Goal: Task Accomplishment & Management: Manage account settings

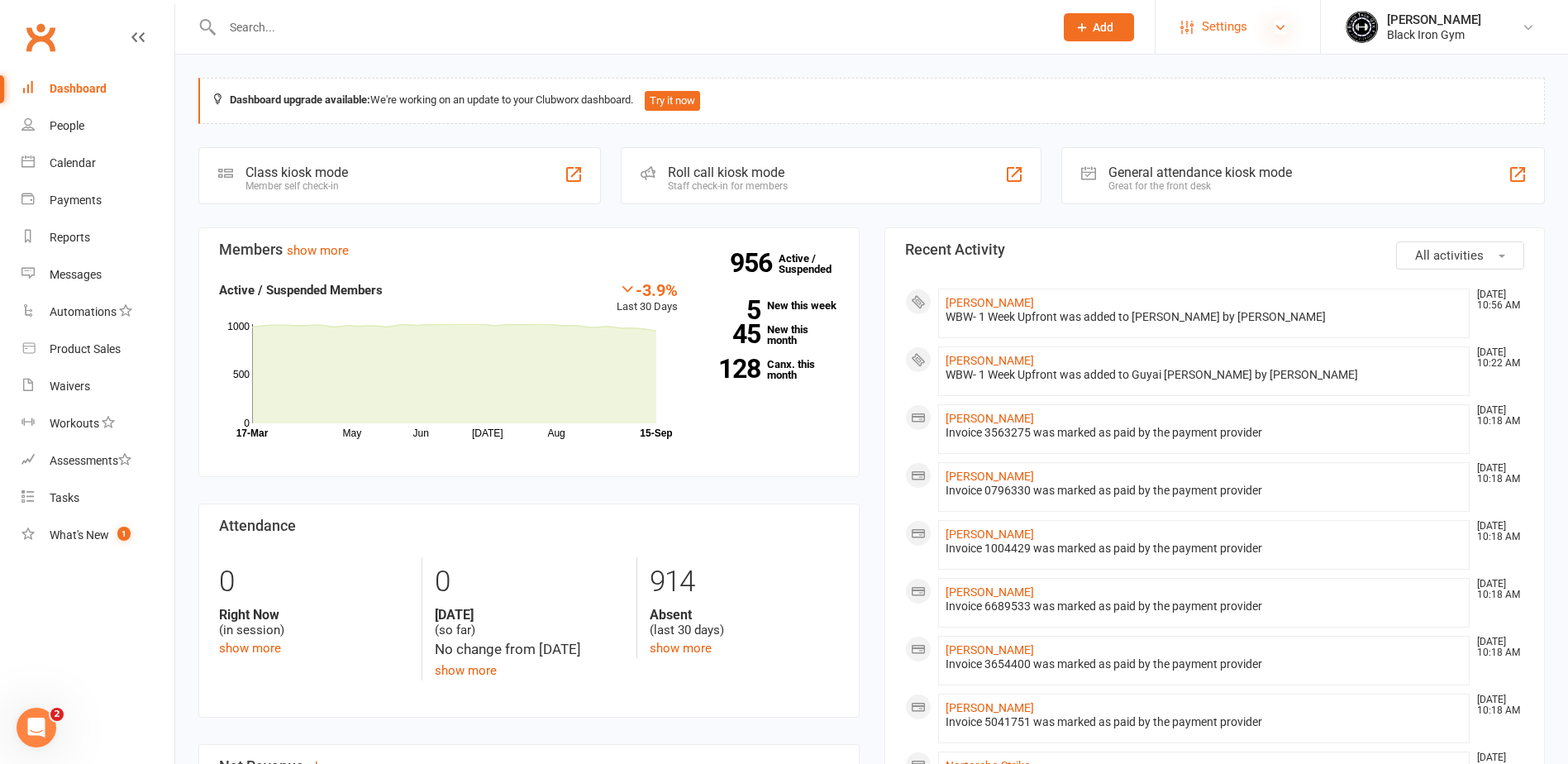
click at [1282, 24] on icon at bounding box center [1281, 27] width 14 height 14
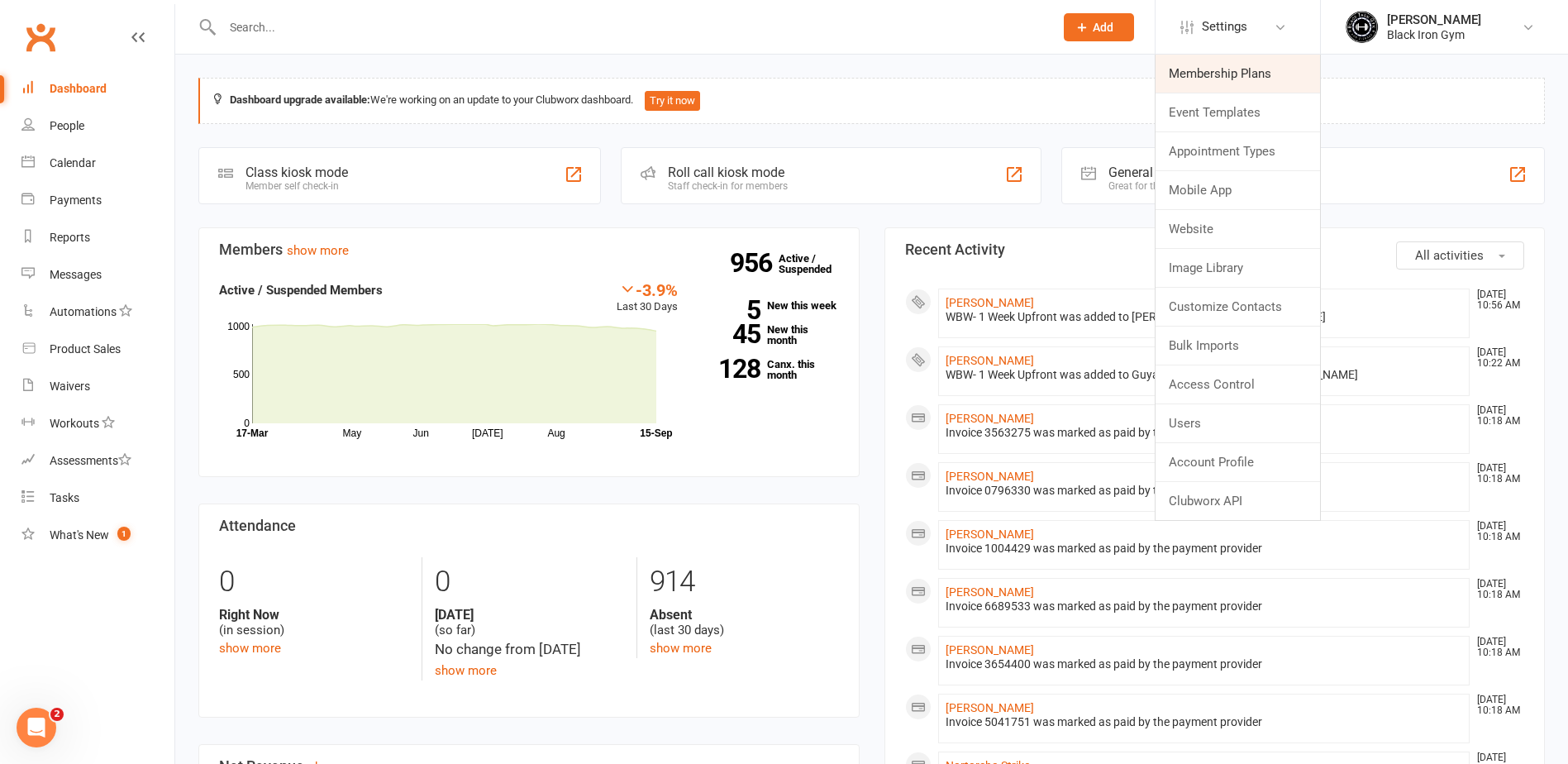
click at [1232, 71] on link "Membership Plans" at bounding box center [1238, 73] width 165 height 38
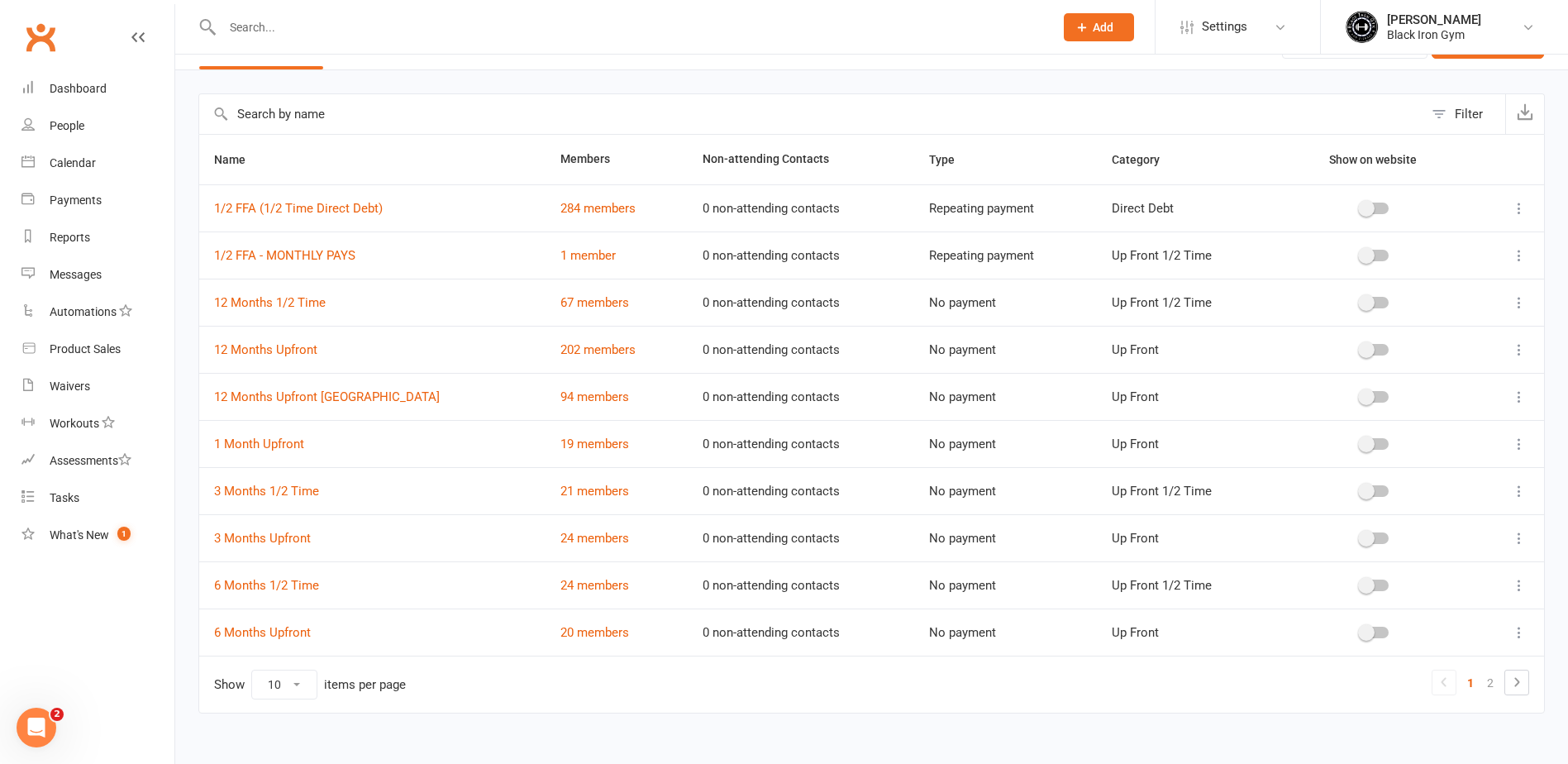
scroll to position [62, 0]
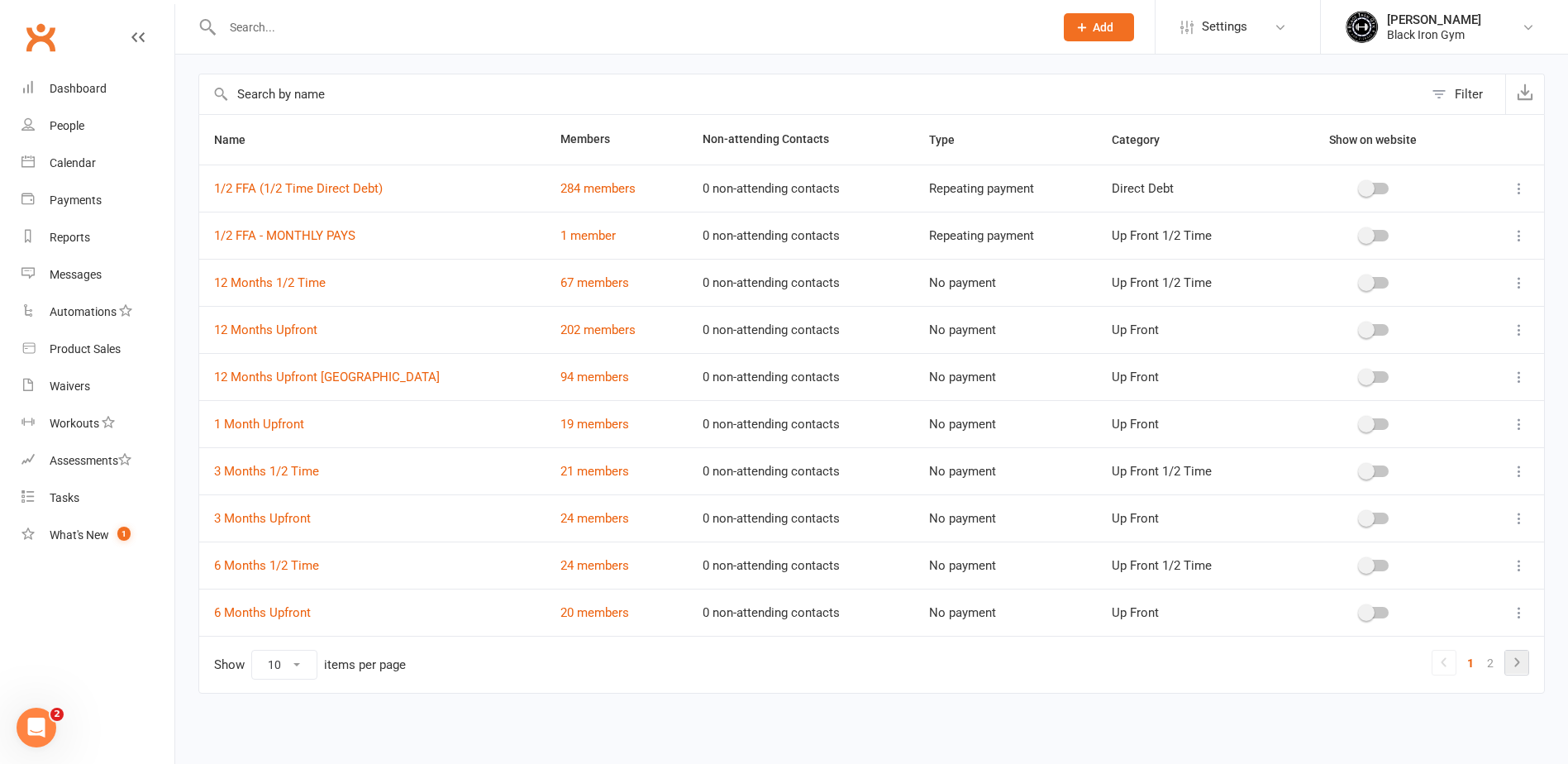
click at [1515, 661] on icon at bounding box center [1516, 662] width 20 height 20
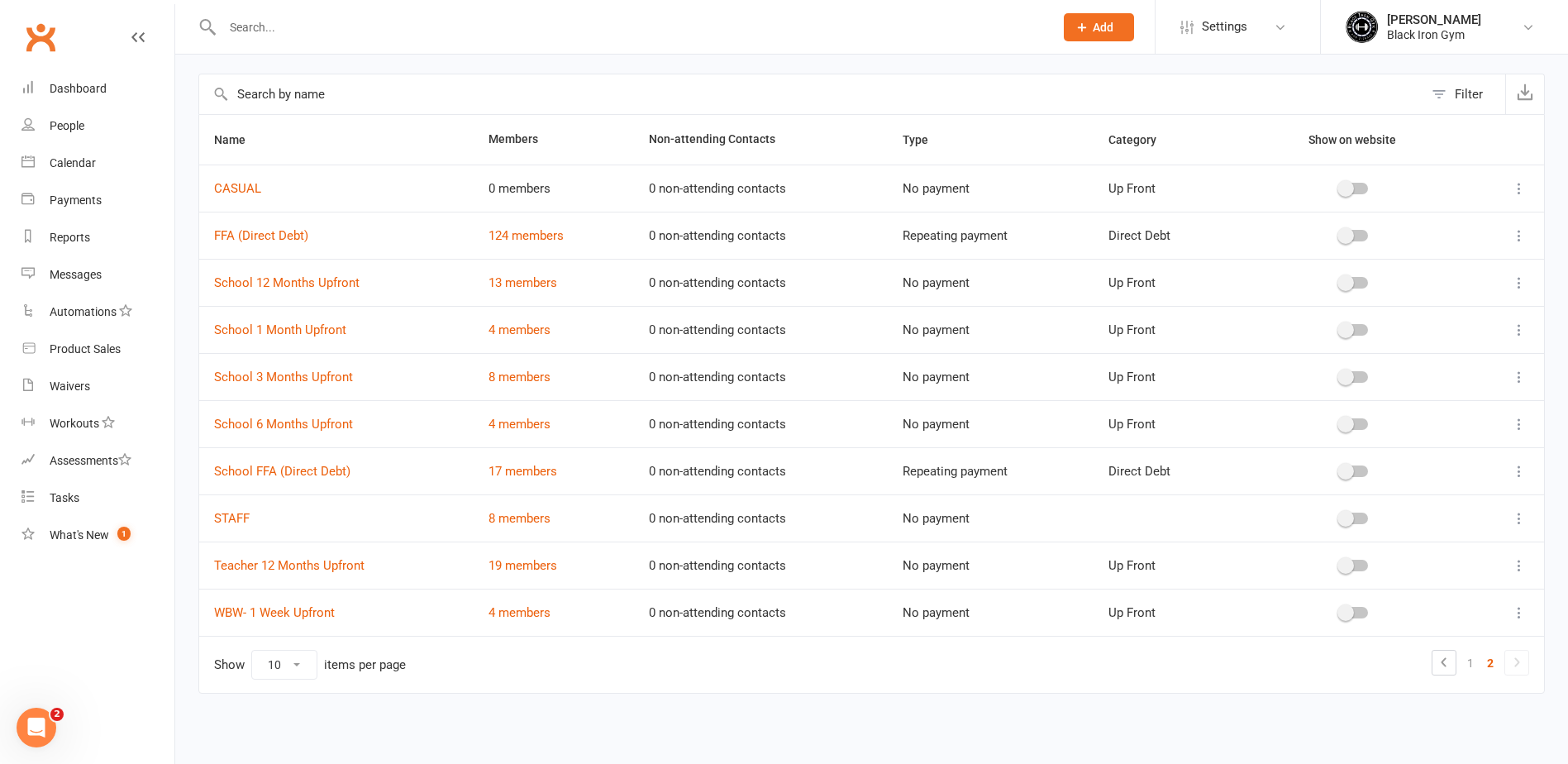
scroll to position [0, 0]
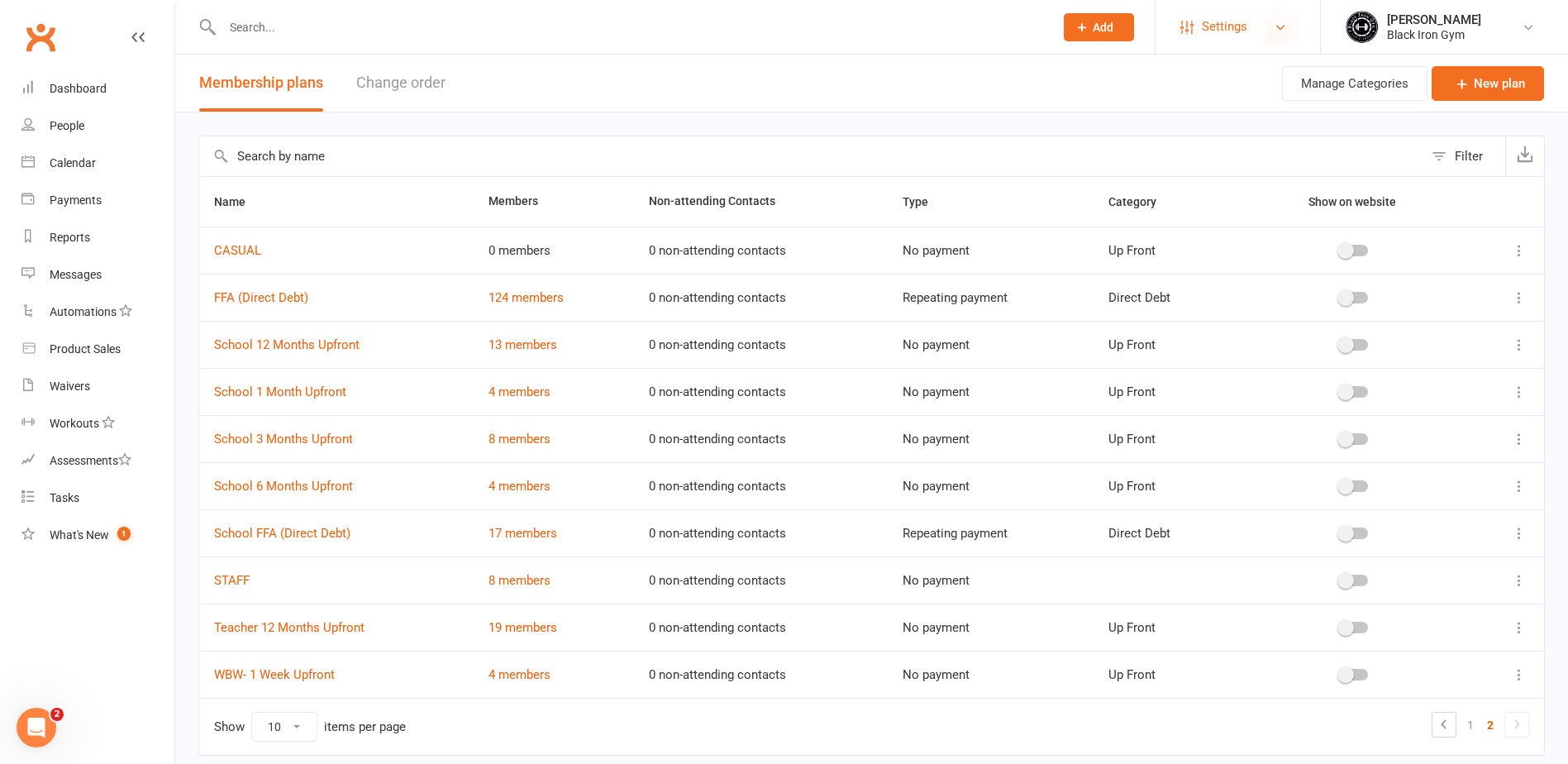
click at [1276, 30] on icon at bounding box center [1281, 27] width 14 height 14
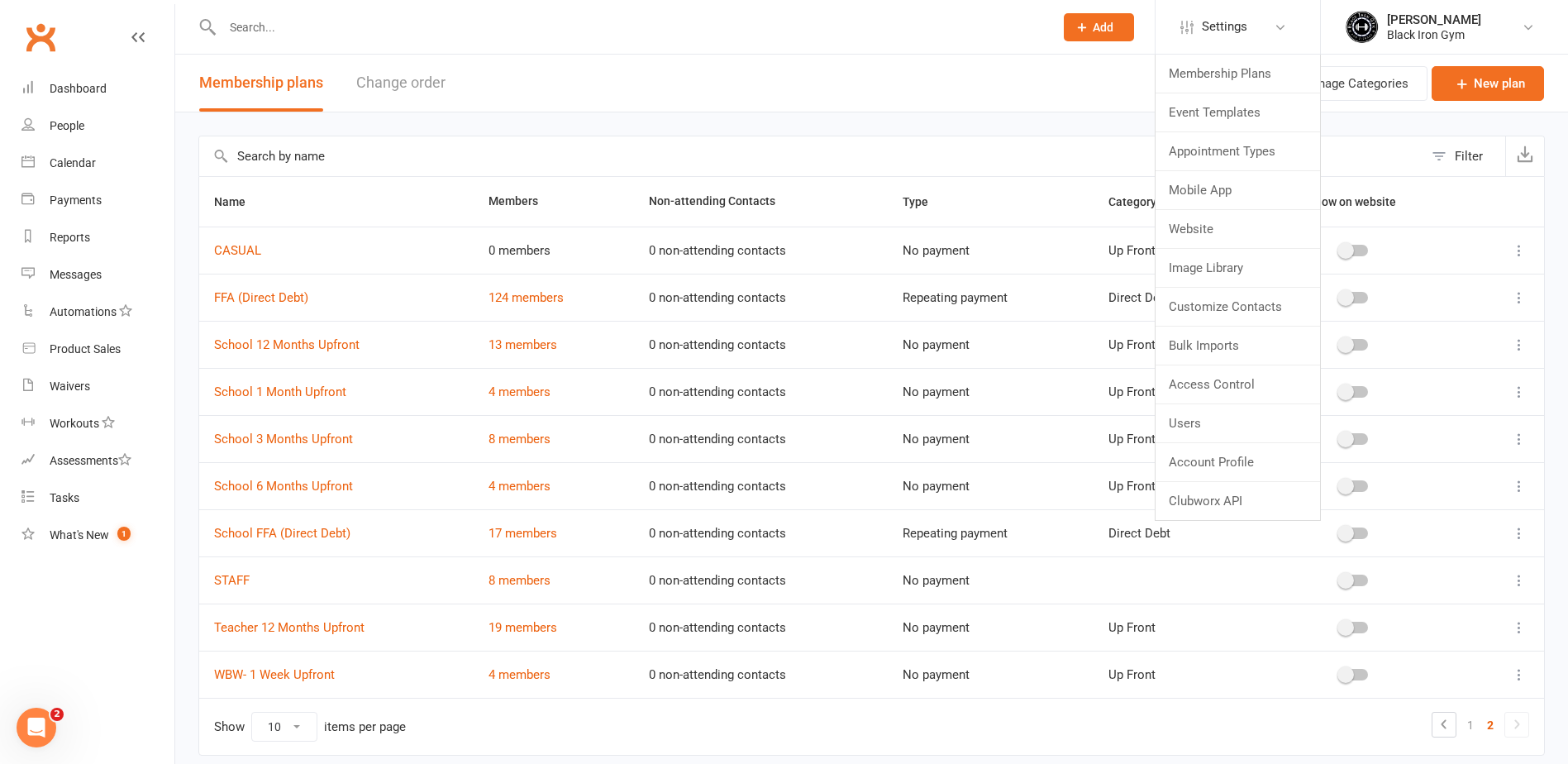
click at [1327, 45] on li "[PERSON_NAME] Black Iron Gym My profile My subscription Support & training Term…" at bounding box center [1444, 26] width 248 height 54
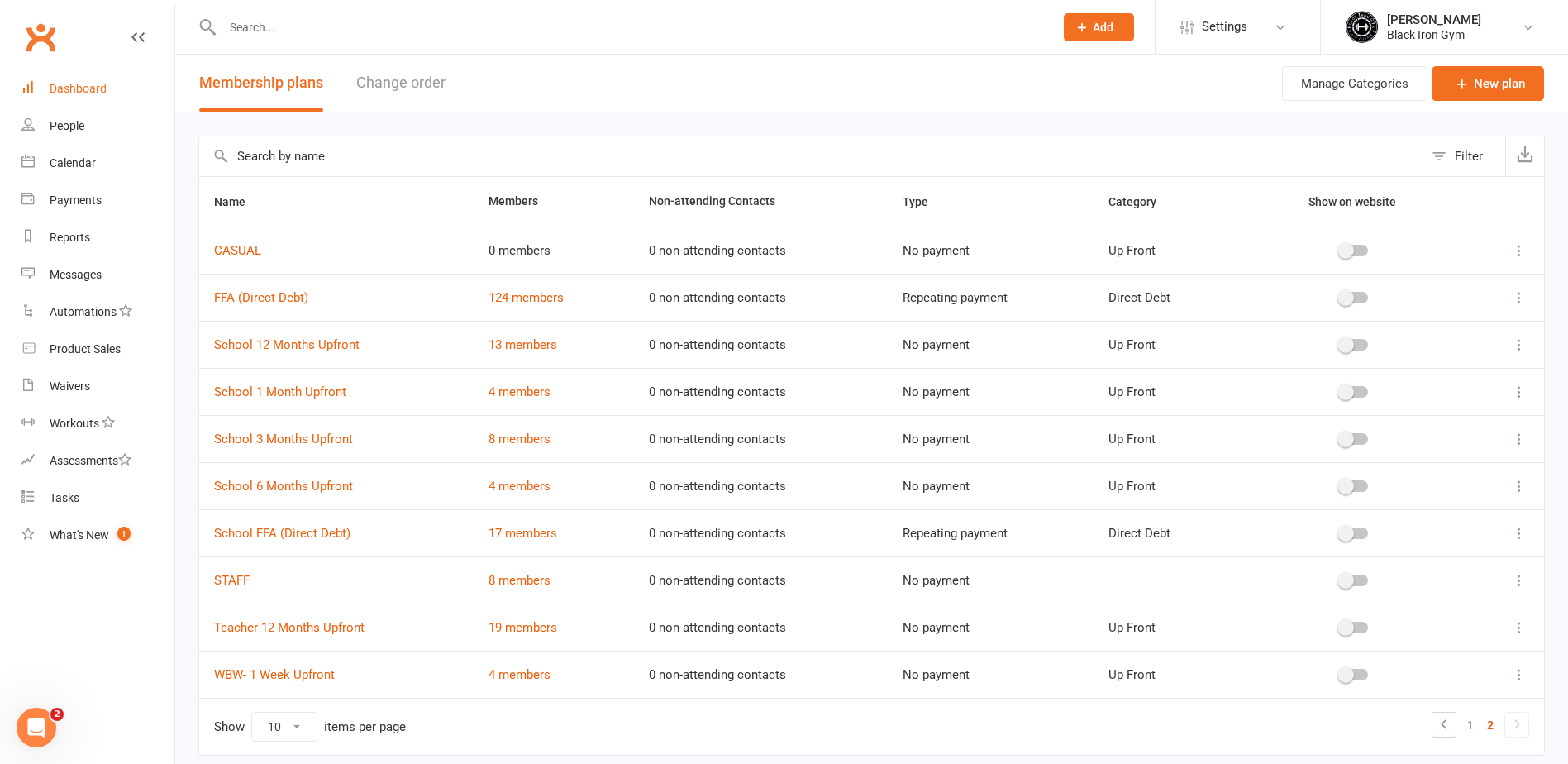
click at [72, 79] on link "Dashboard" at bounding box center [98, 89] width 153 height 37
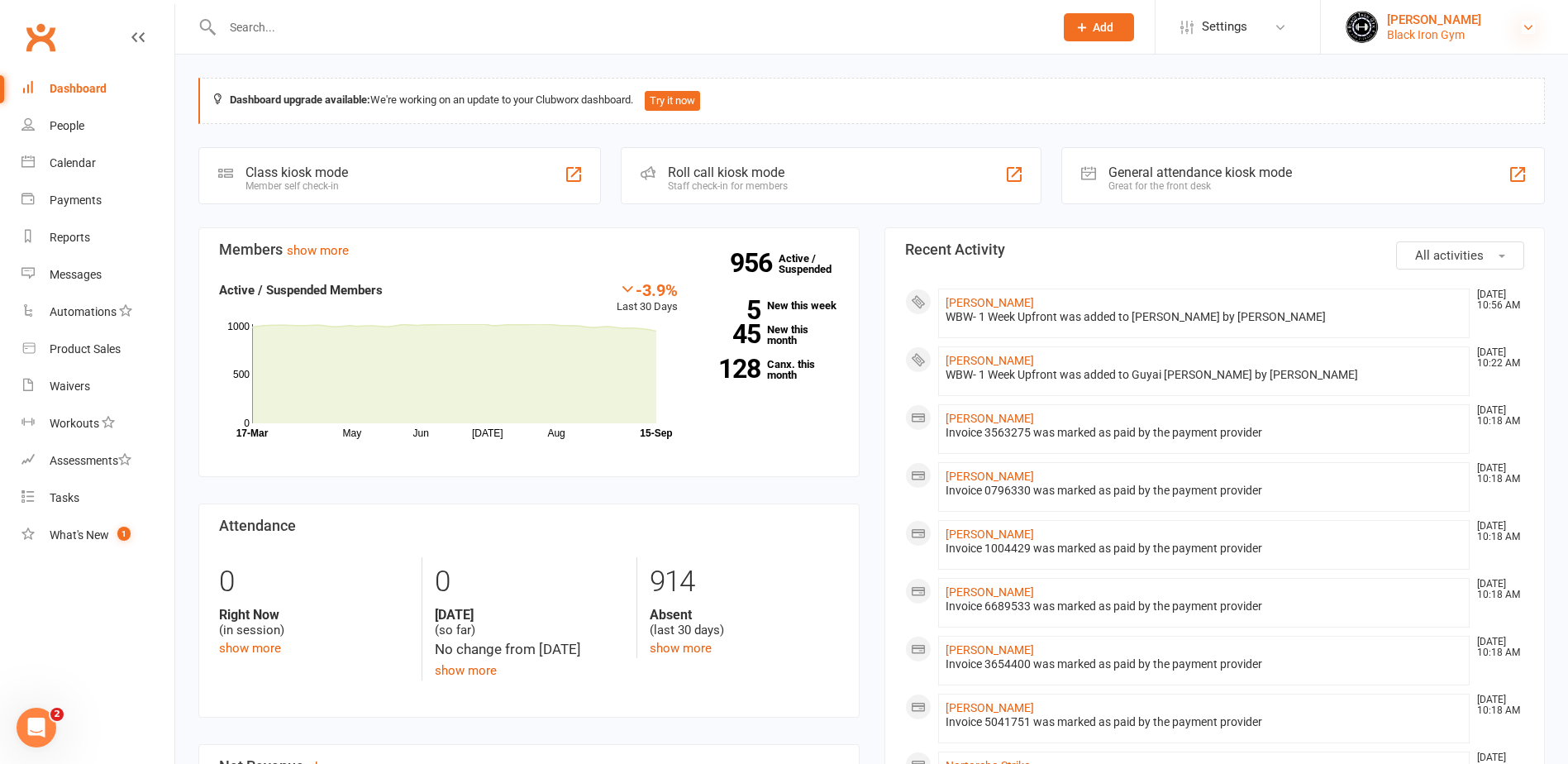
click at [1528, 28] on icon at bounding box center [1528, 27] width 14 height 14
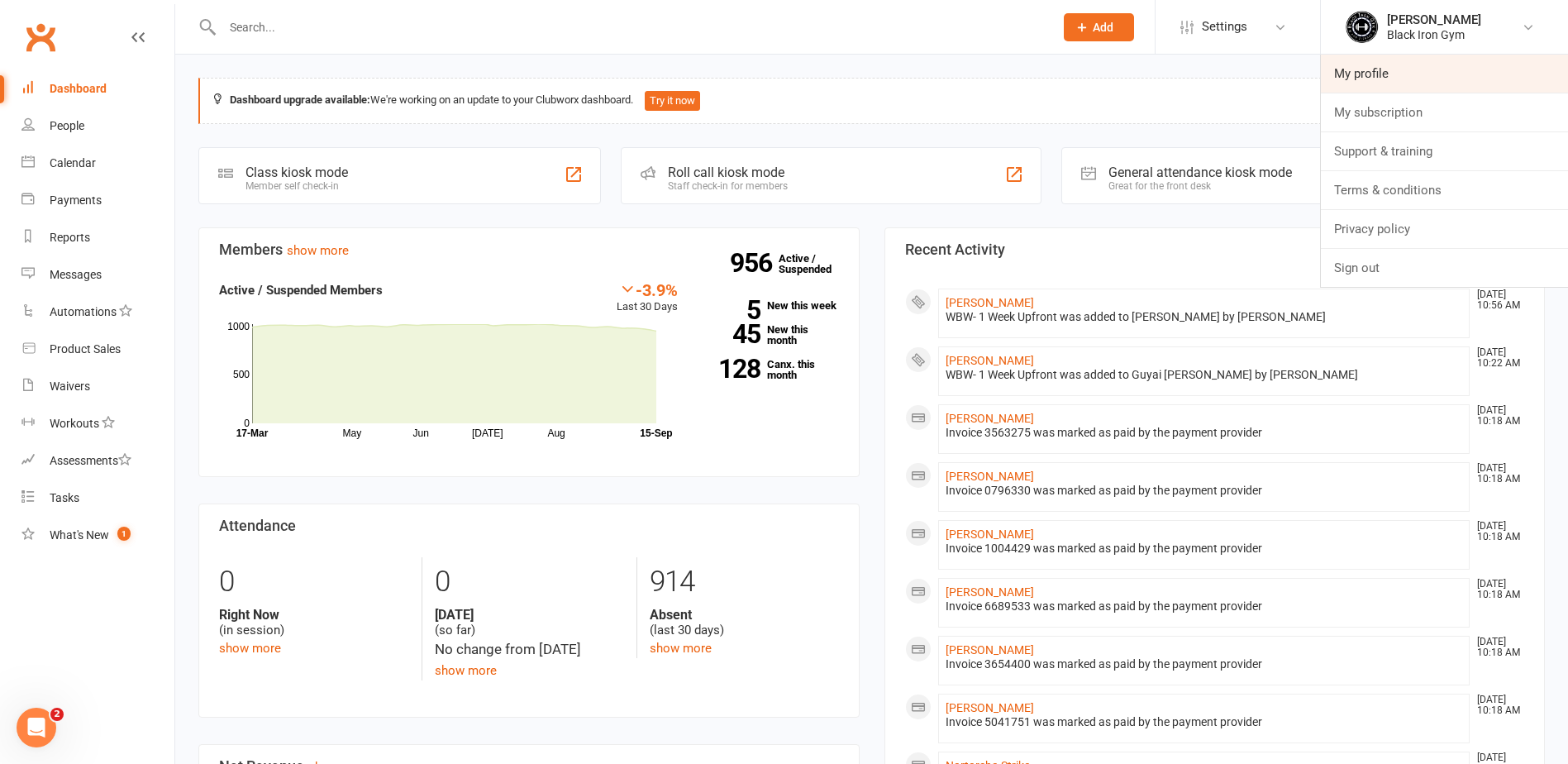
click at [1494, 74] on link "My profile" at bounding box center [1444, 73] width 247 height 38
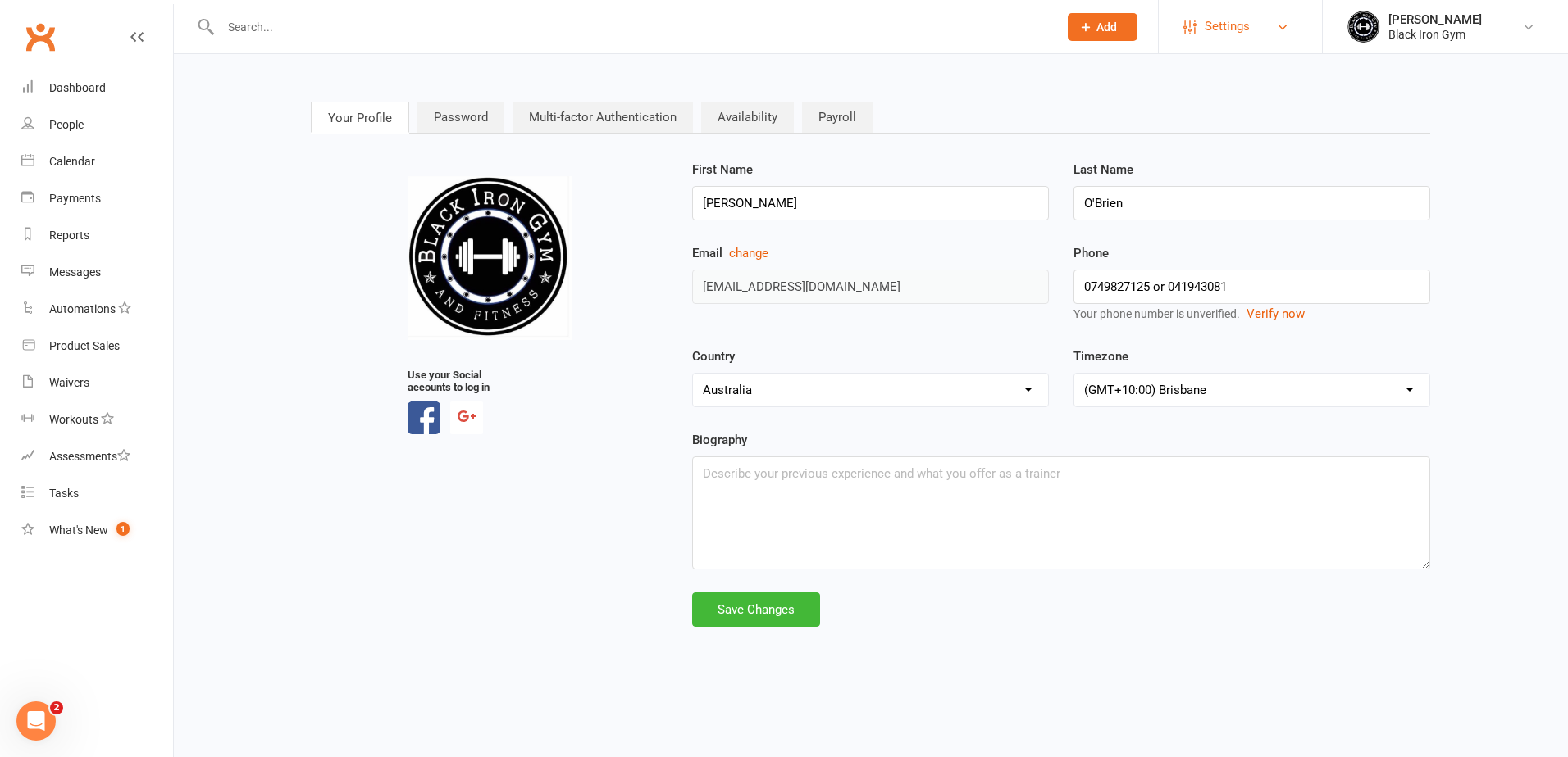
click at [1265, 27] on link "Settings" at bounding box center [1239, 27] width 114 height 37
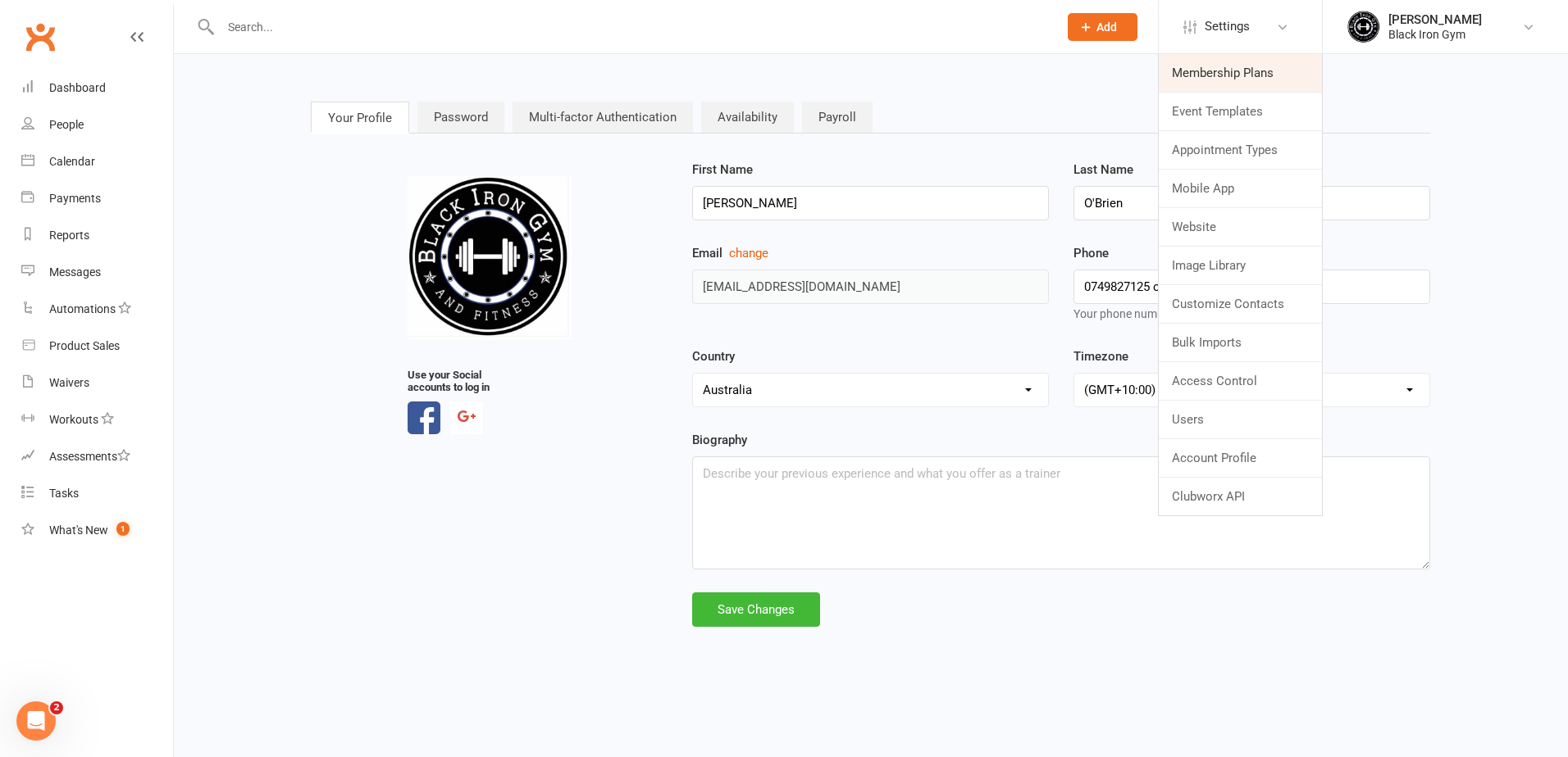
click at [1263, 85] on link "Membership Plans" at bounding box center [1240, 72] width 163 height 38
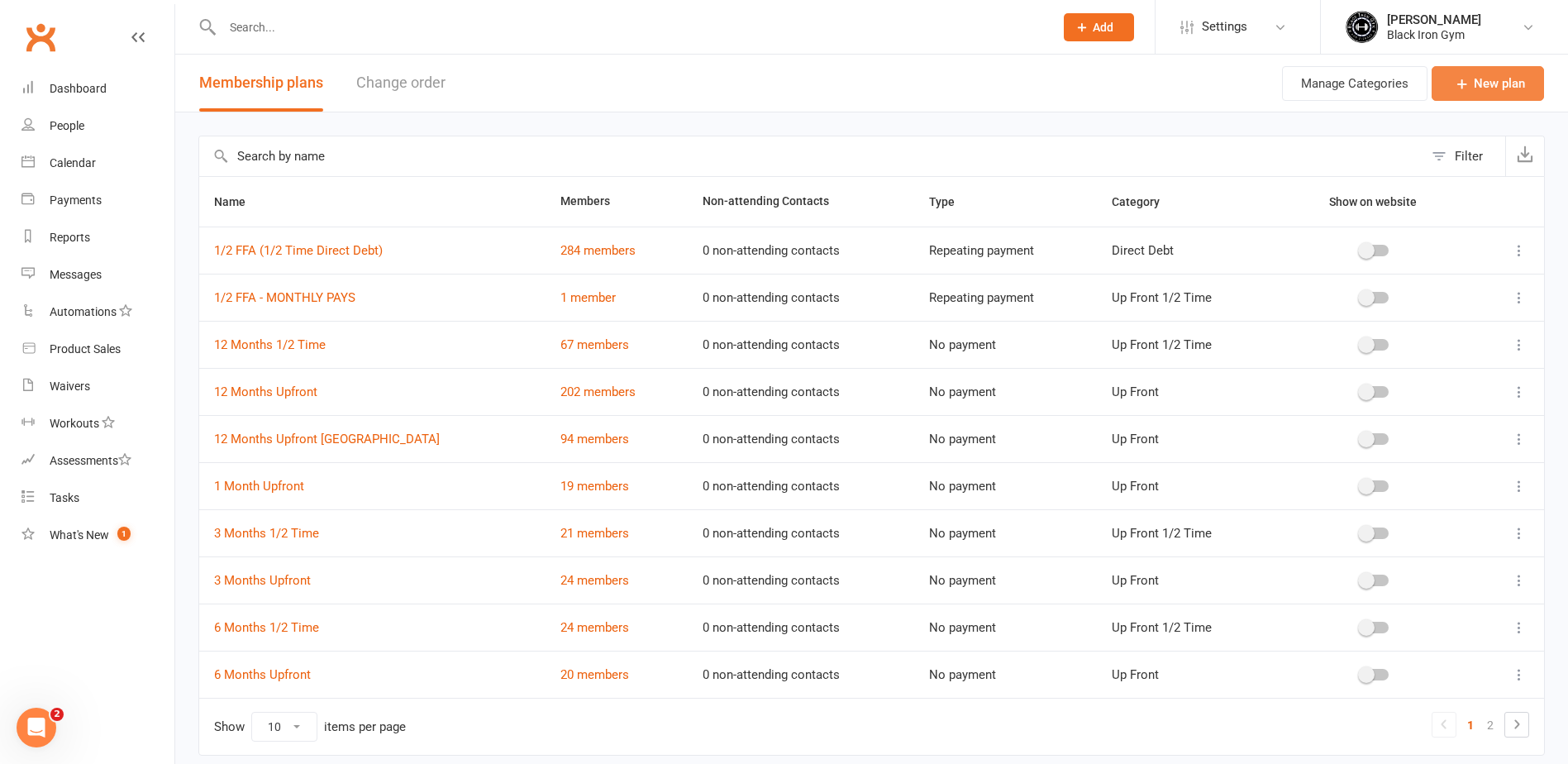
click at [1450, 88] on link "New plan" at bounding box center [1487, 83] width 112 height 35
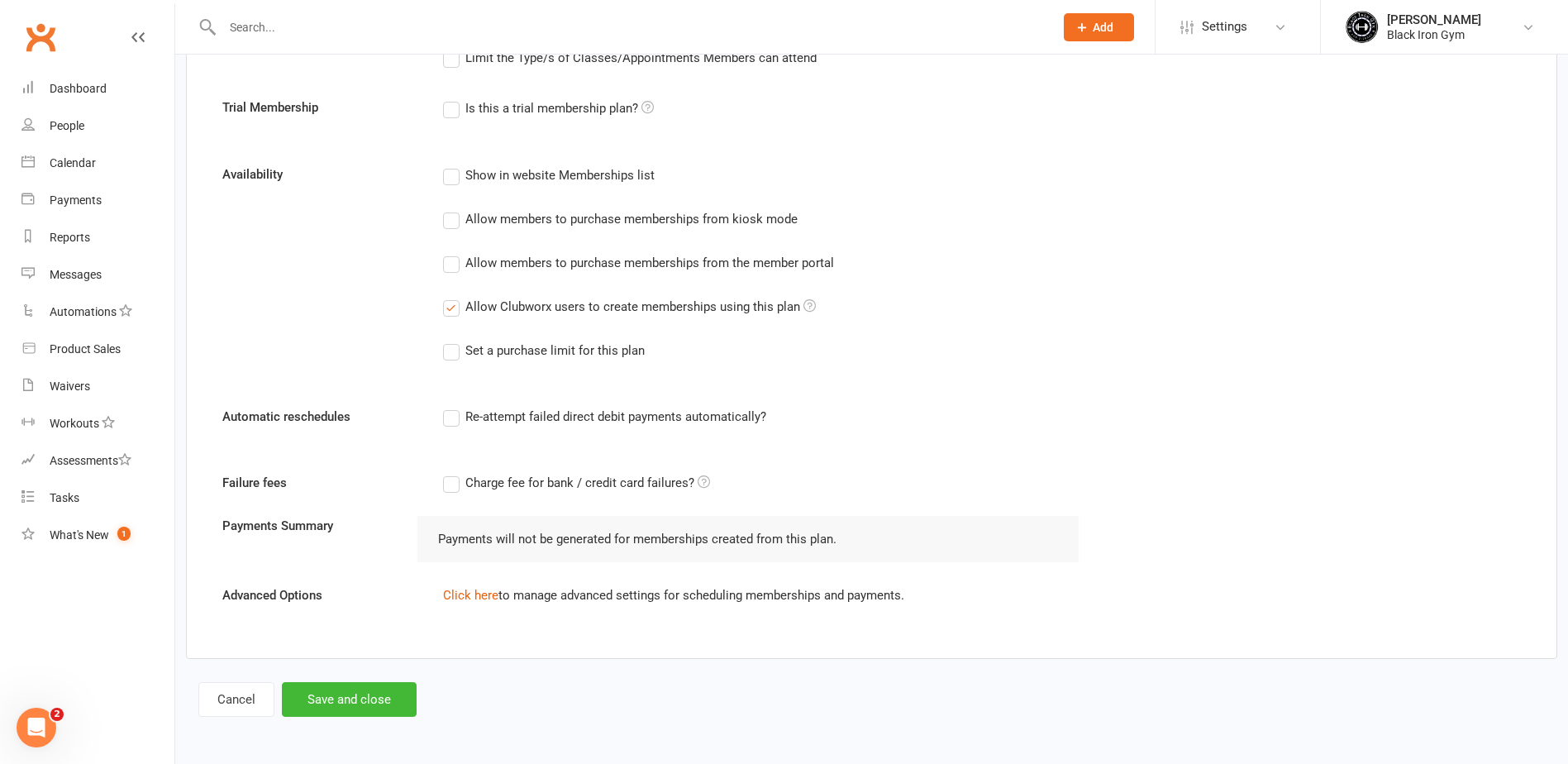
scroll to position [654, 0]
click at [234, 700] on button "Cancel" at bounding box center [237, 699] width 76 height 35
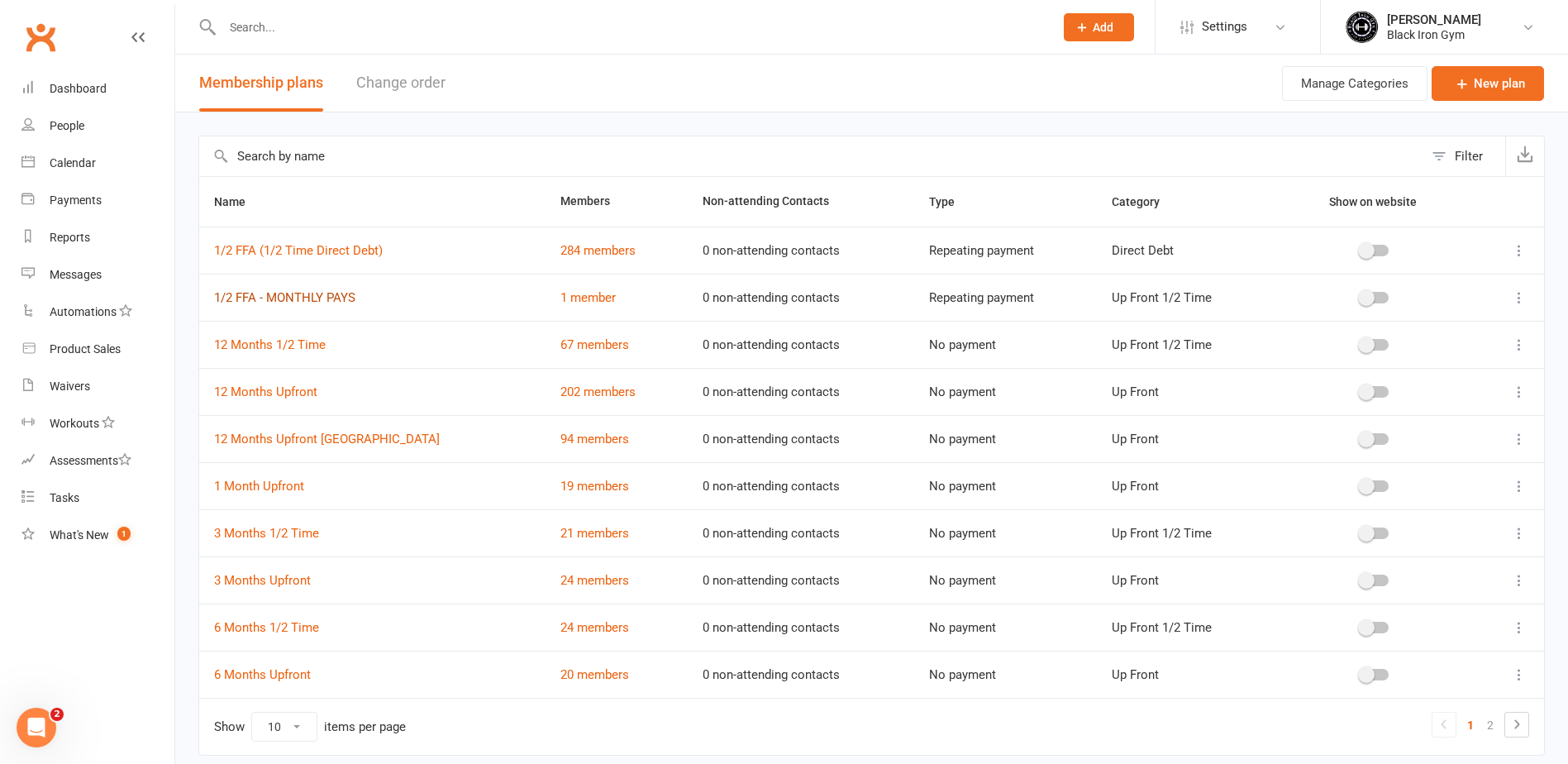
scroll to position [62, 0]
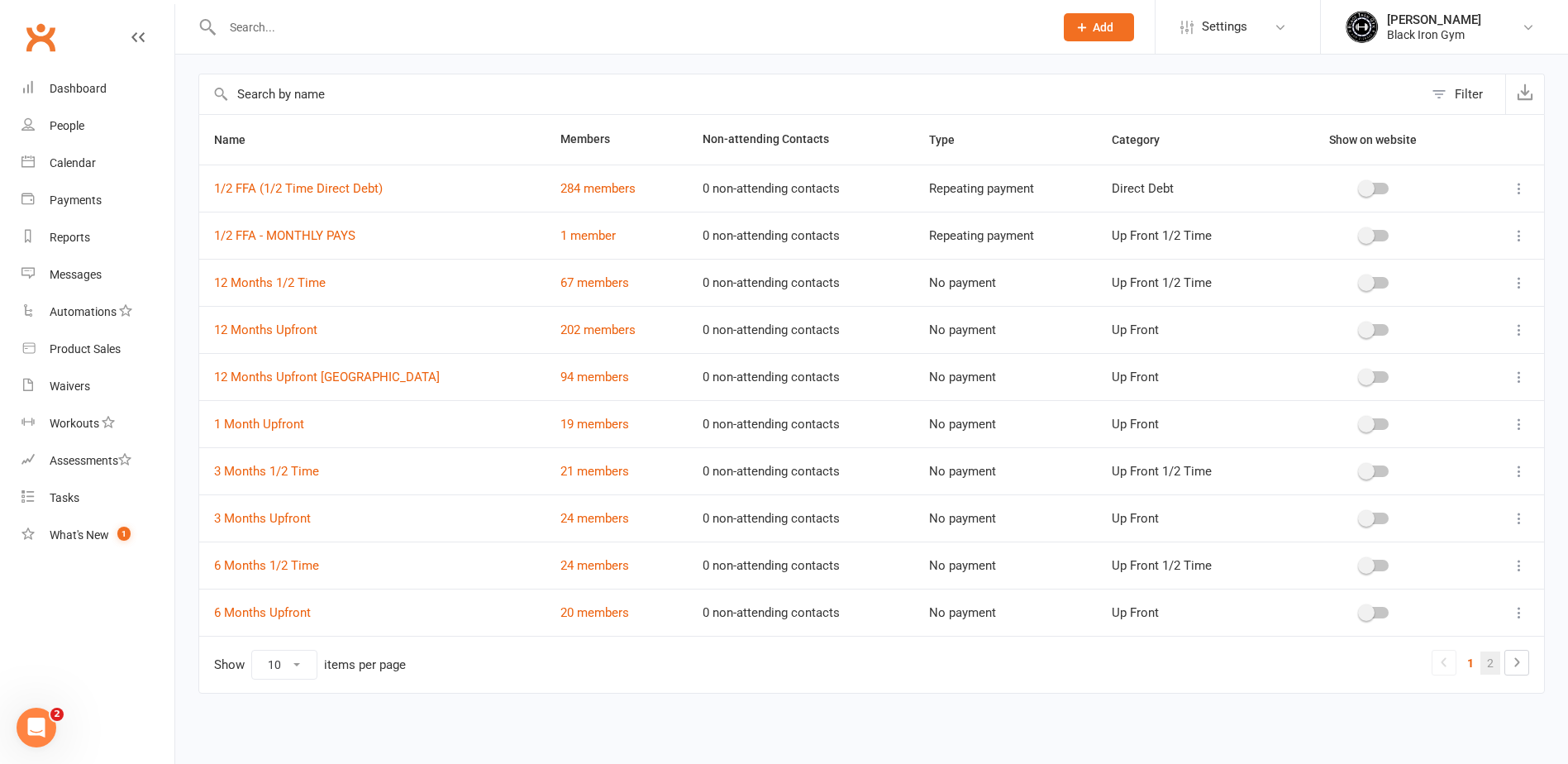
click at [1490, 661] on link "2" at bounding box center [1490, 663] width 20 height 23
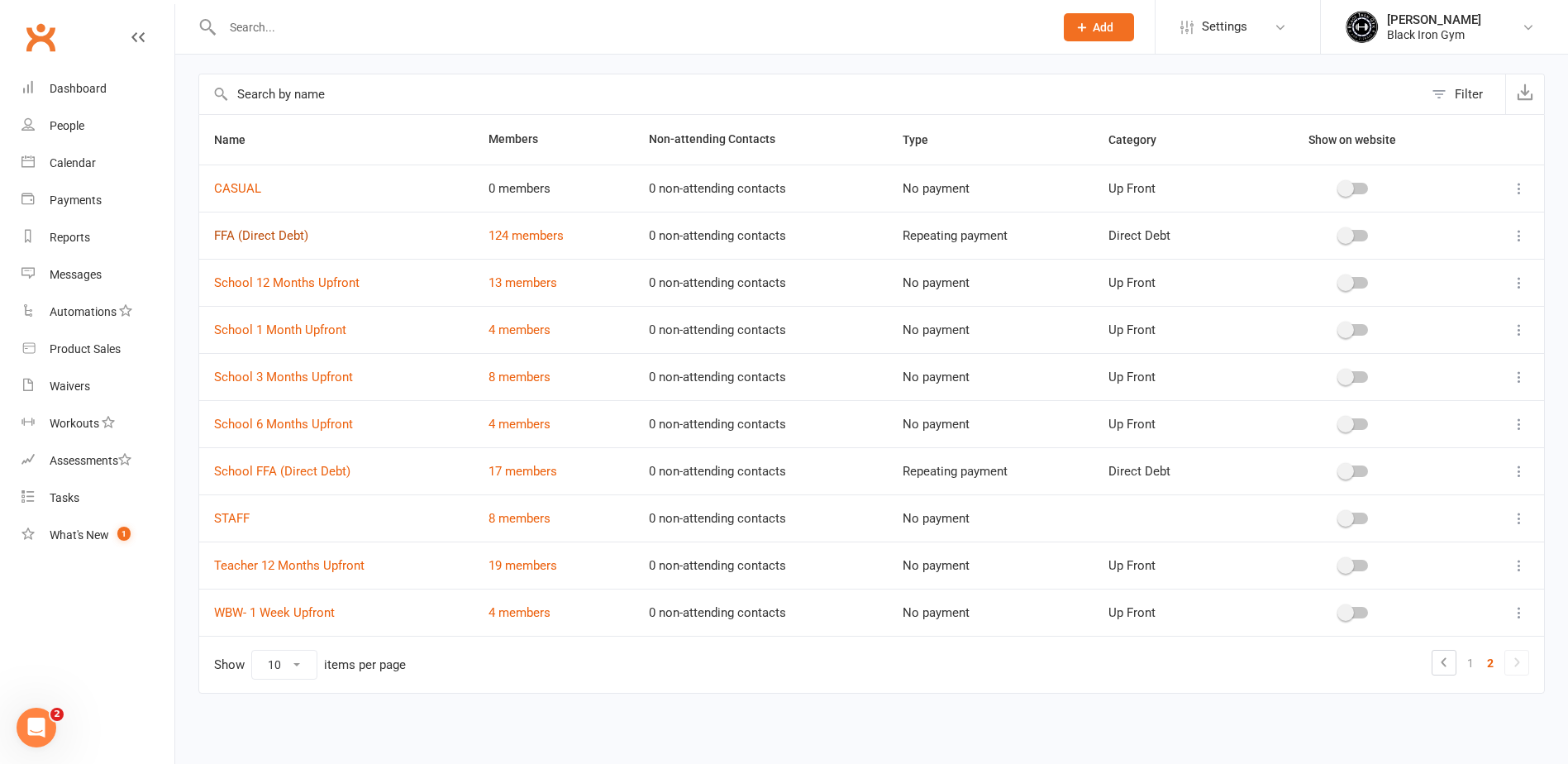
click at [257, 230] on link "FFA (Direct Debt)" at bounding box center [261, 236] width 94 height 15
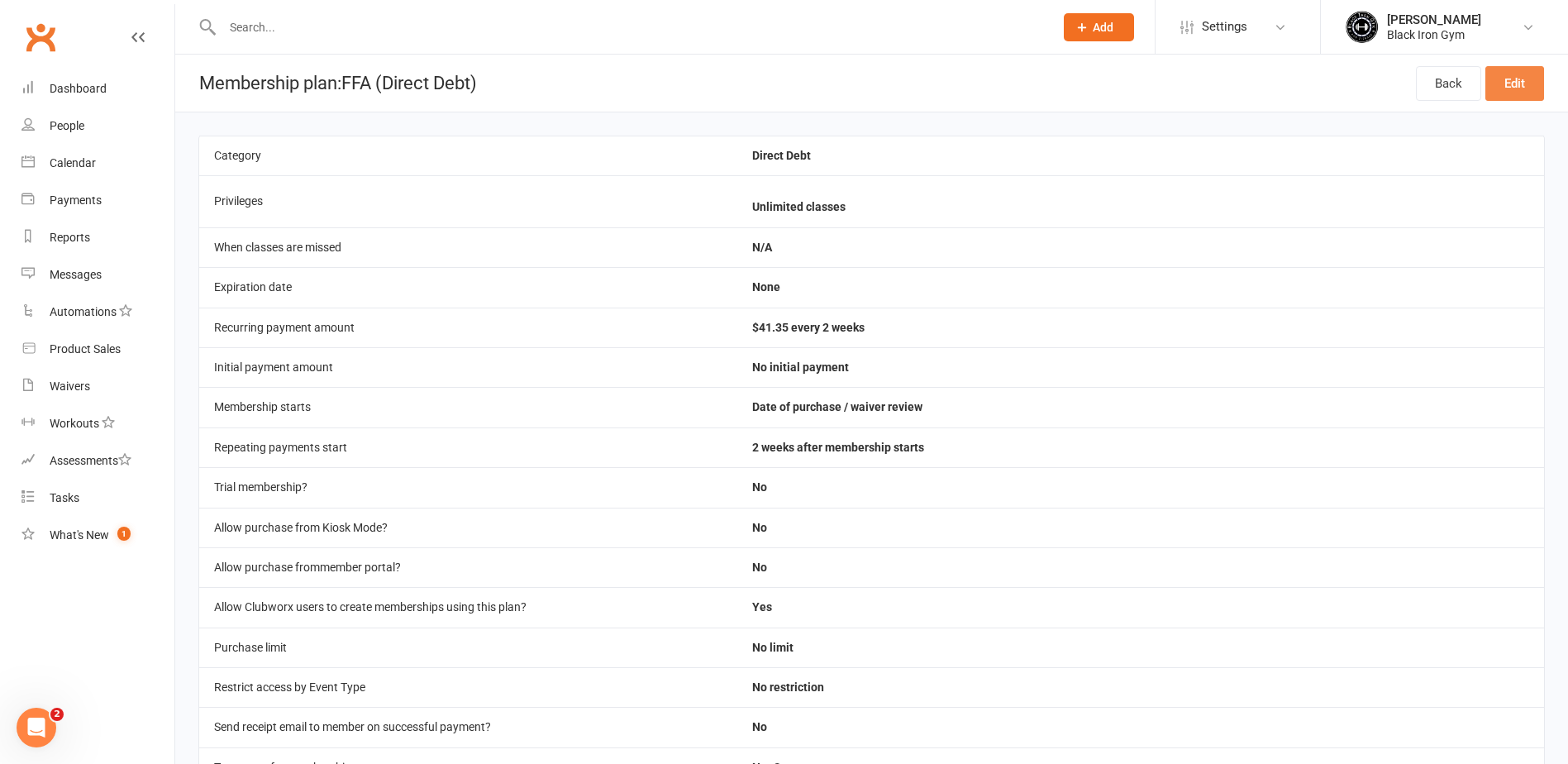
click at [1511, 89] on link "Edit" at bounding box center [1514, 83] width 59 height 35
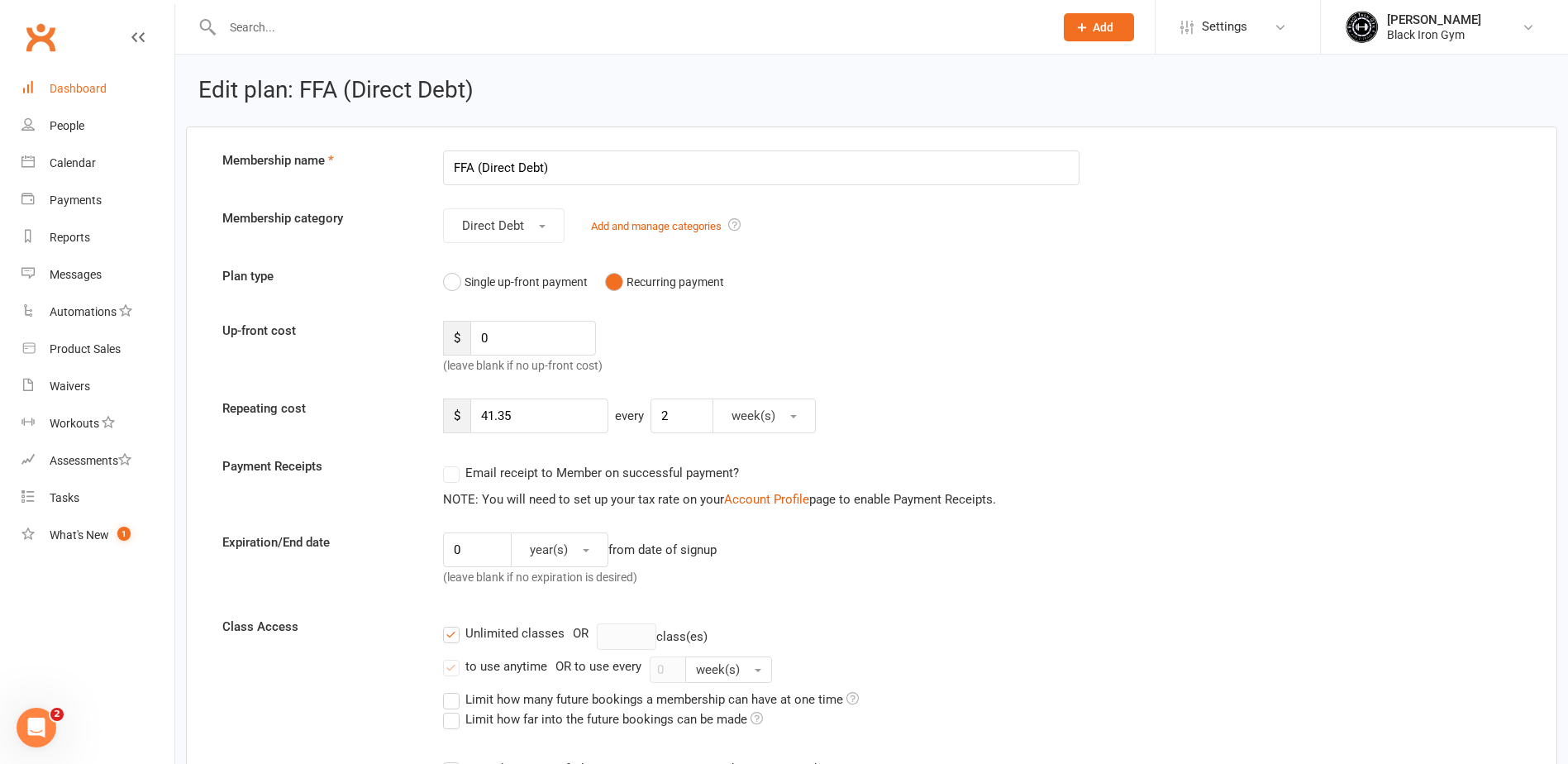
click at [87, 86] on div "Dashboard" at bounding box center [77, 88] width 57 height 14
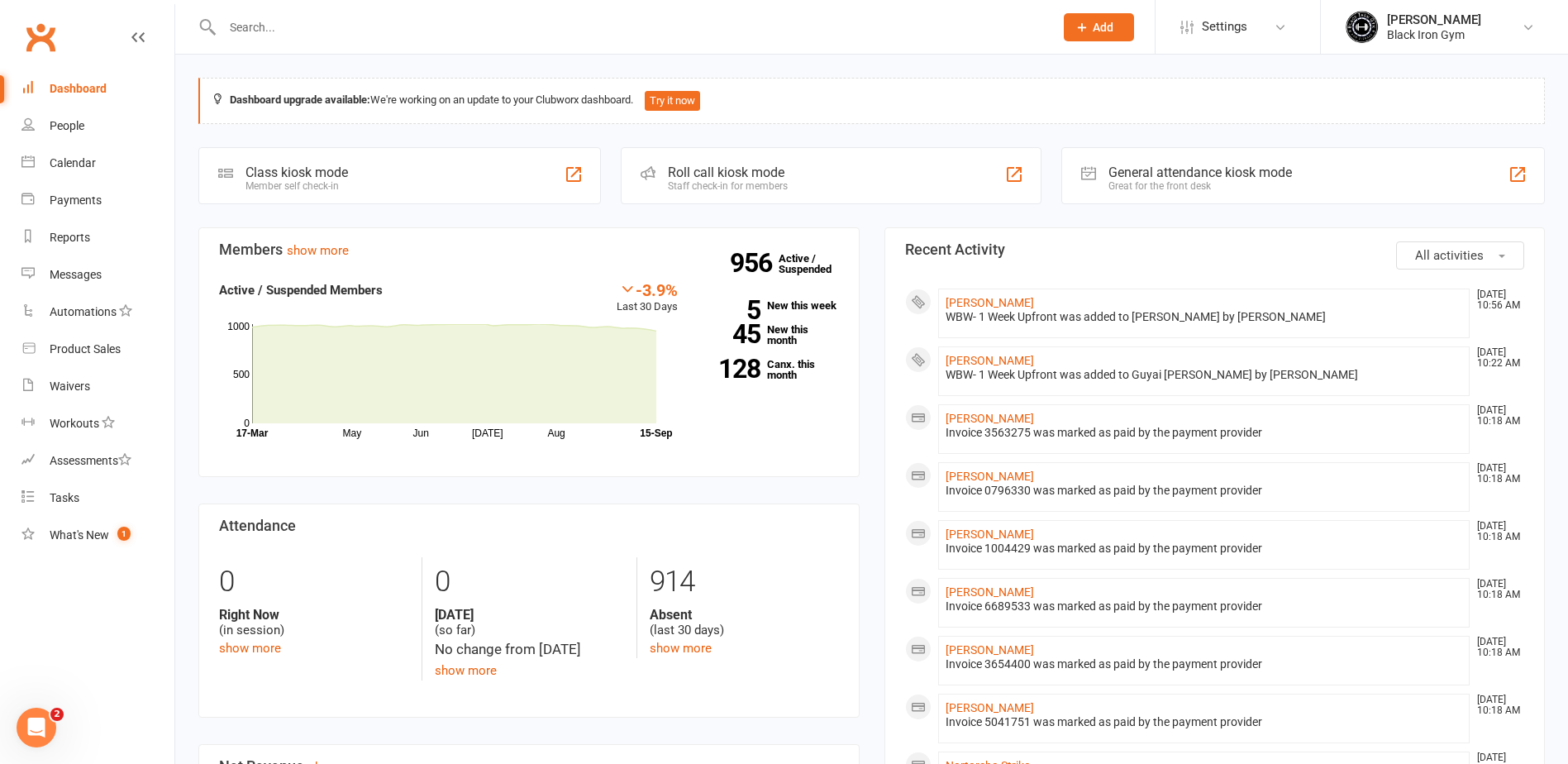
click at [243, 42] on div at bounding box center [621, 26] width 844 height 54
click at [244, 33] on input "text" at bounding box center [629, 26] width 825 height 23
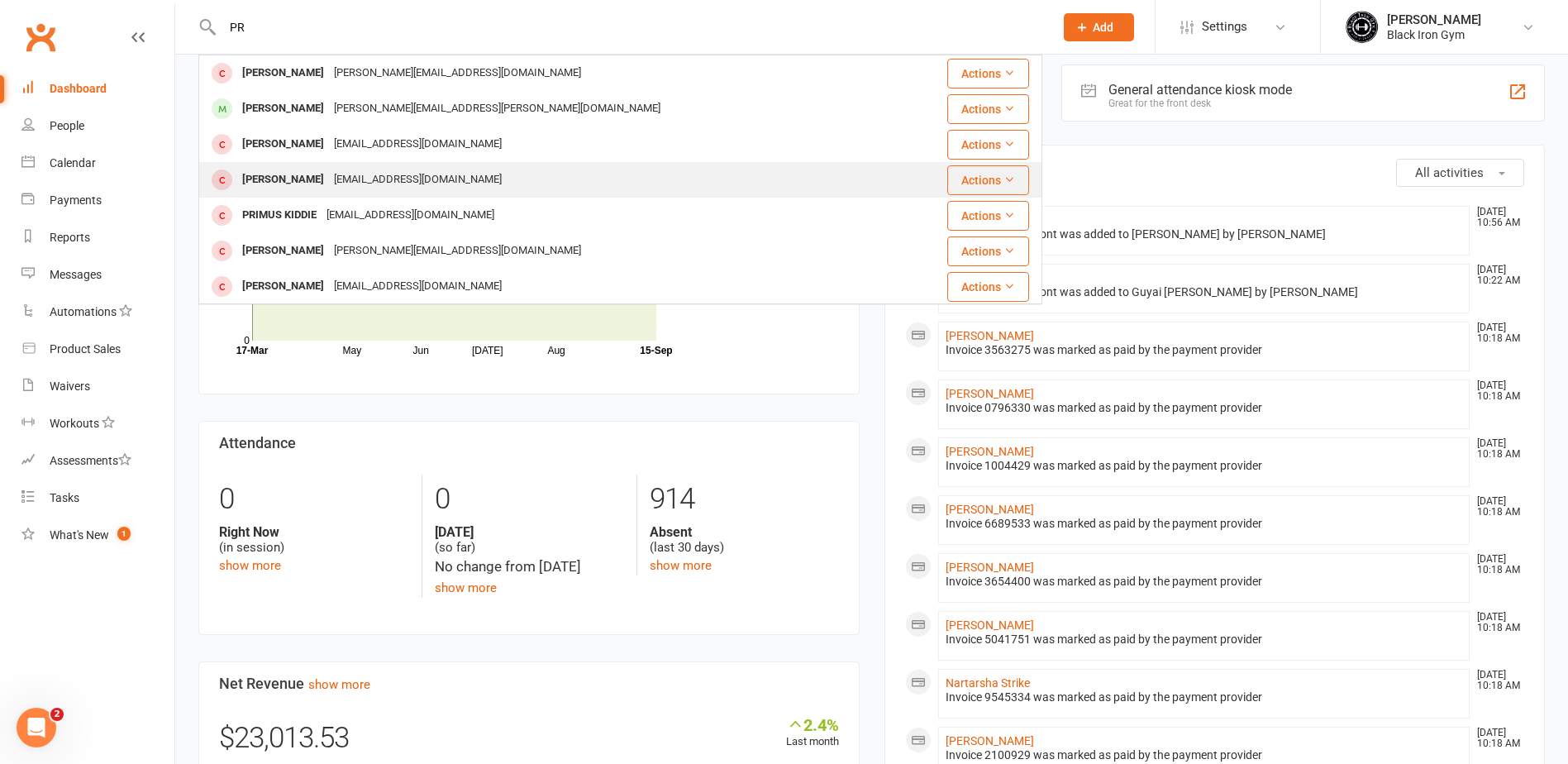
type input "P"
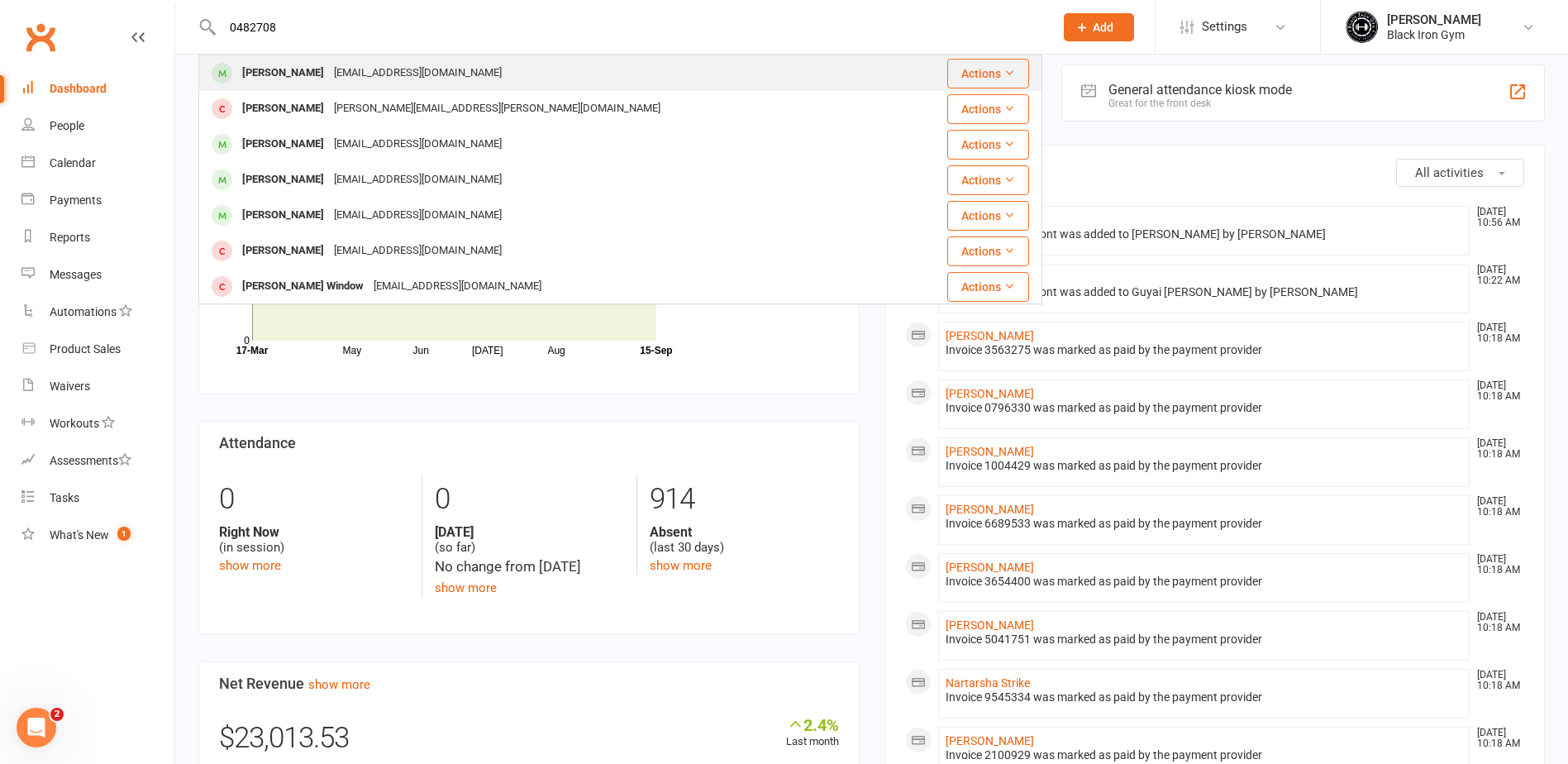
type input "0482708"
click at [529, 82] on div "[PERSON_NAME] [EMAIL_ADDRESS][DOMAIN_NAME]" at bounding box center [550, 73] width 700 height 34
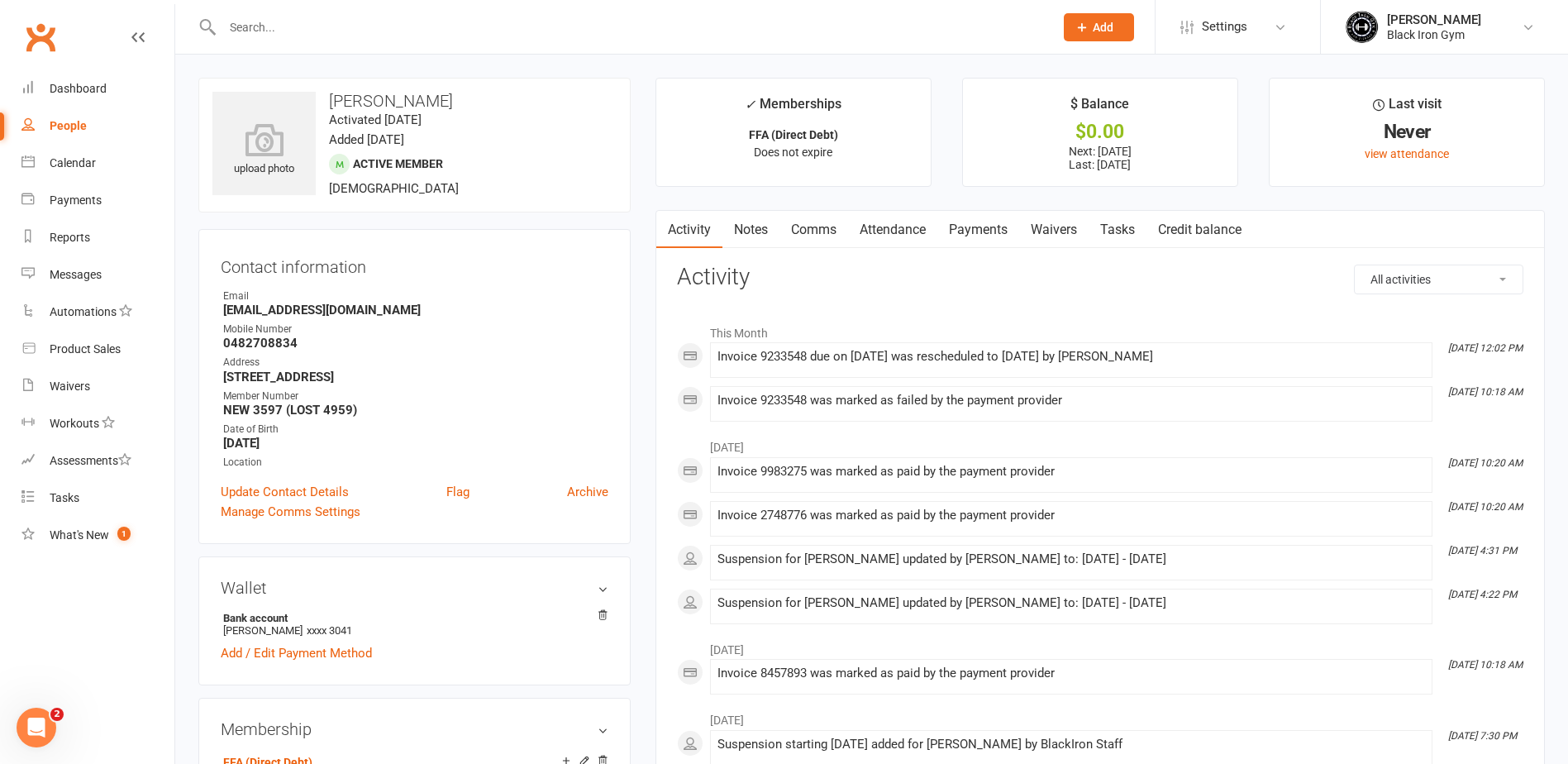
click at [953, 217] on link "Payments" at bounding box center [978, 229] width 82 height 38
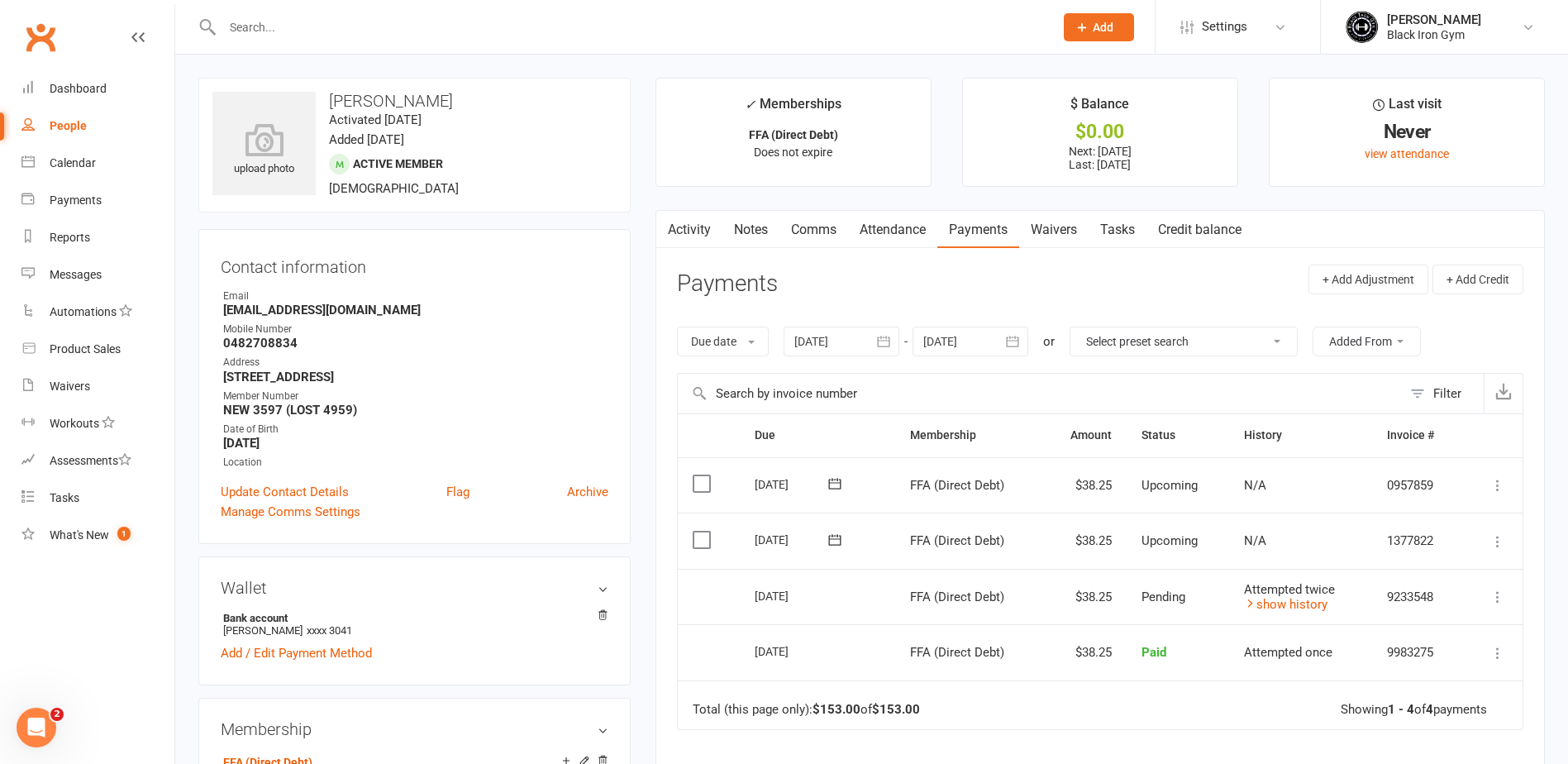
scroll to position [82, 0]
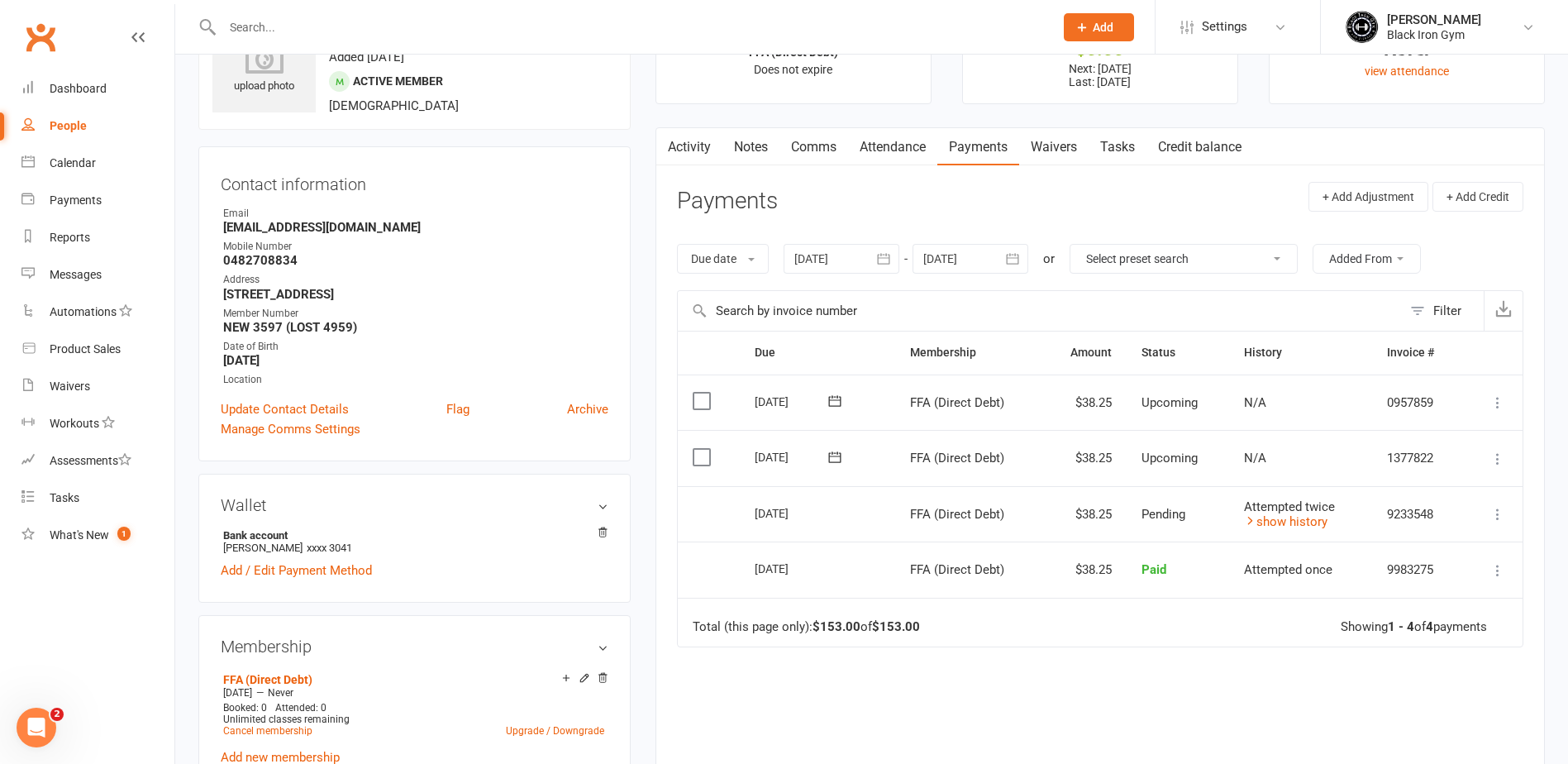
click at [826, 147] on link "Comms" at bounding box center [814, 147] width 69 height 38
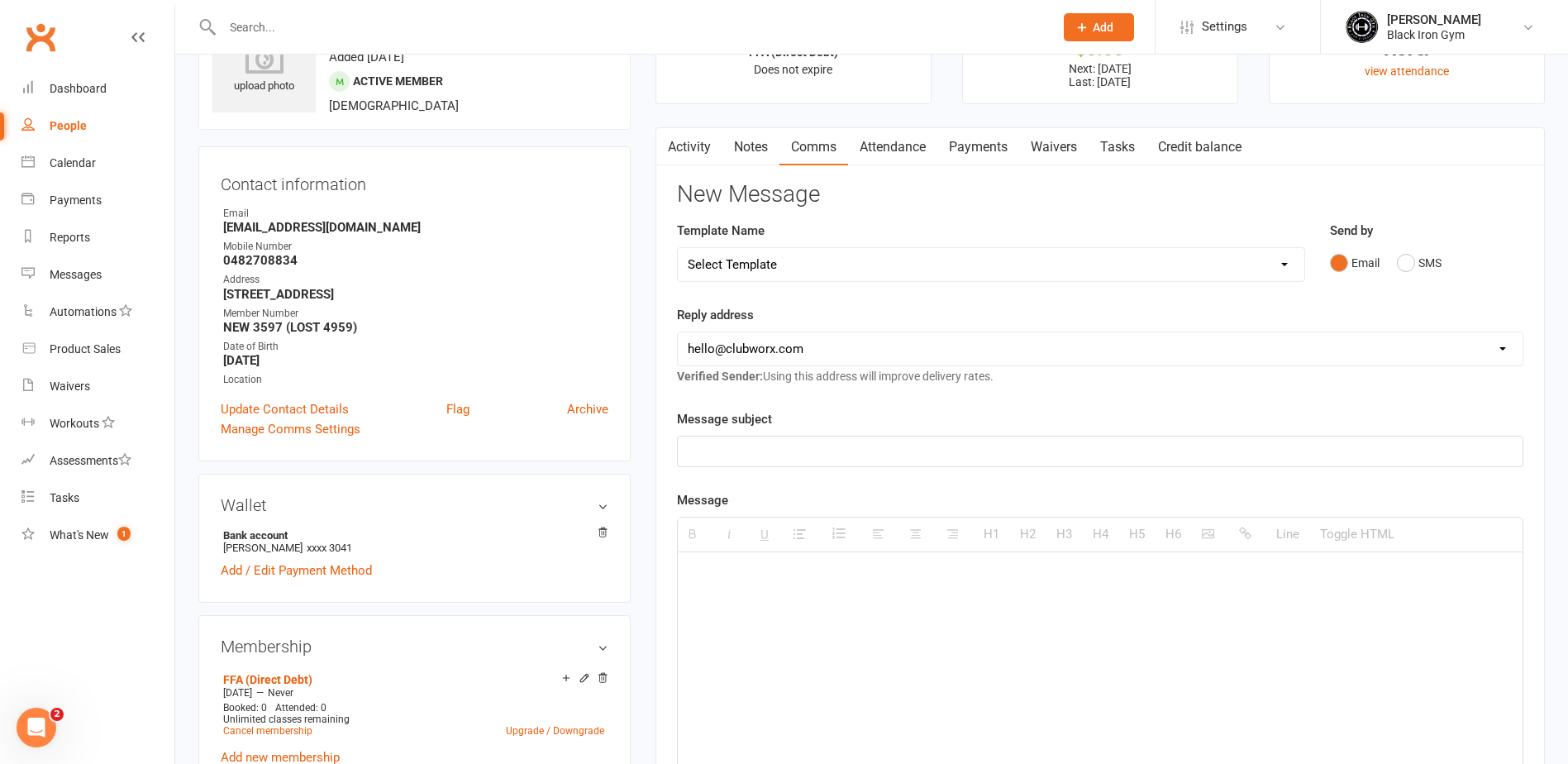
click at [750, 147] on link "Notes" at bounding box center [750, 147] width 57 height 38
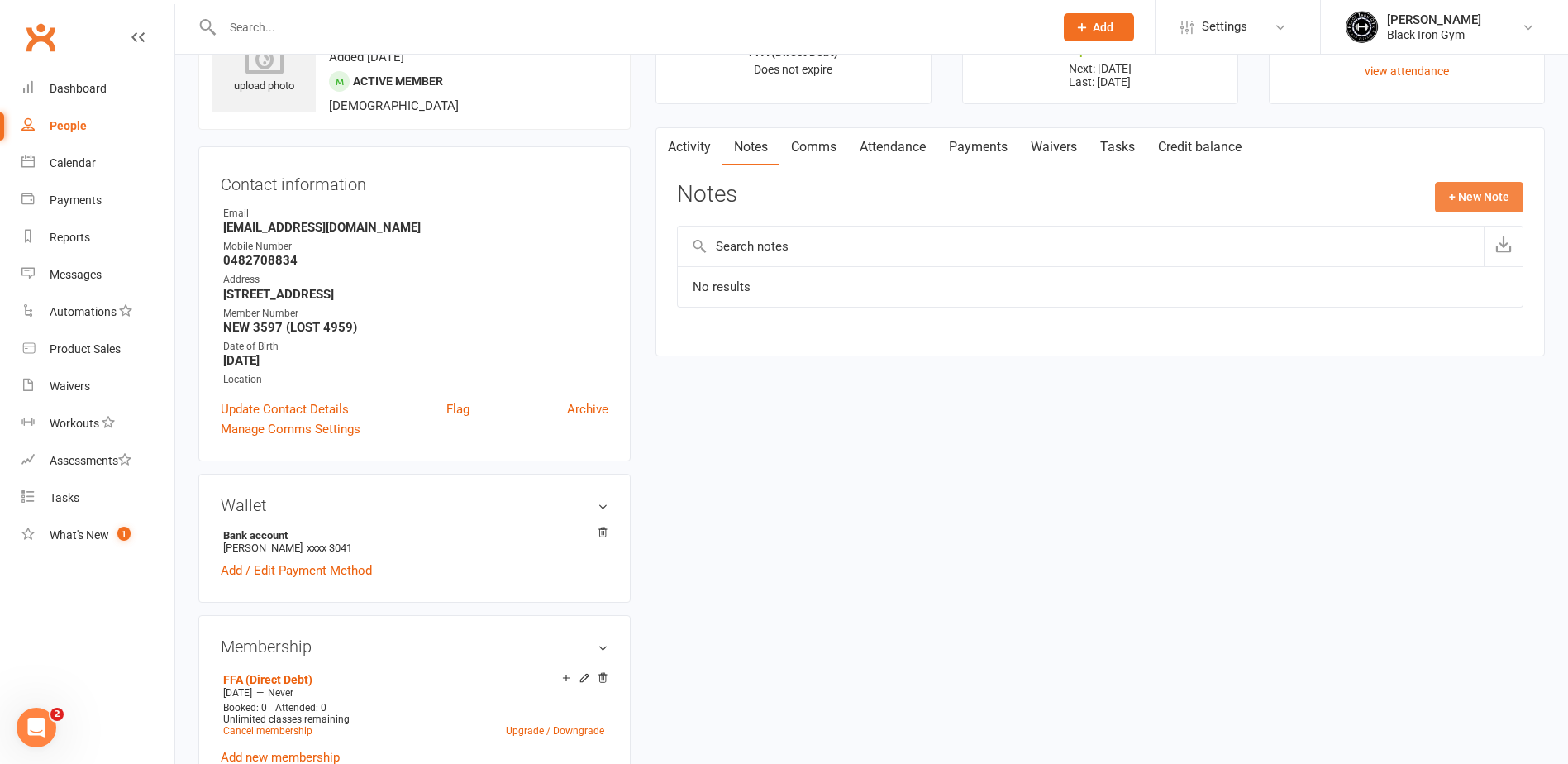
click at [1462, 205] on button "+ New Note" at bounding box center [1479, 196] width 88 height 30
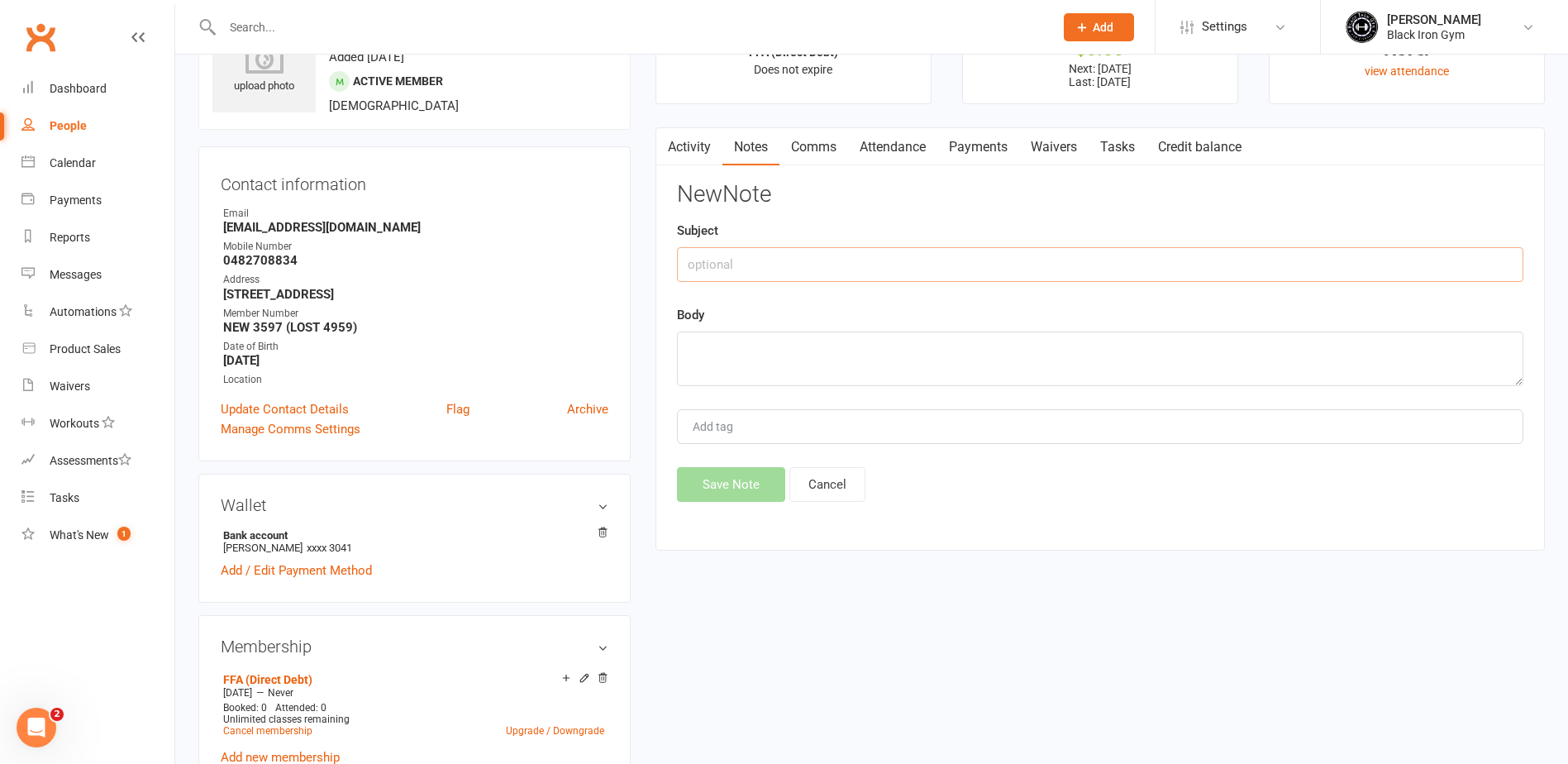
click at [800, 270] on input "text" at bounding box center [1100, 264] width 846 height 35
type input "FFA - Debits"
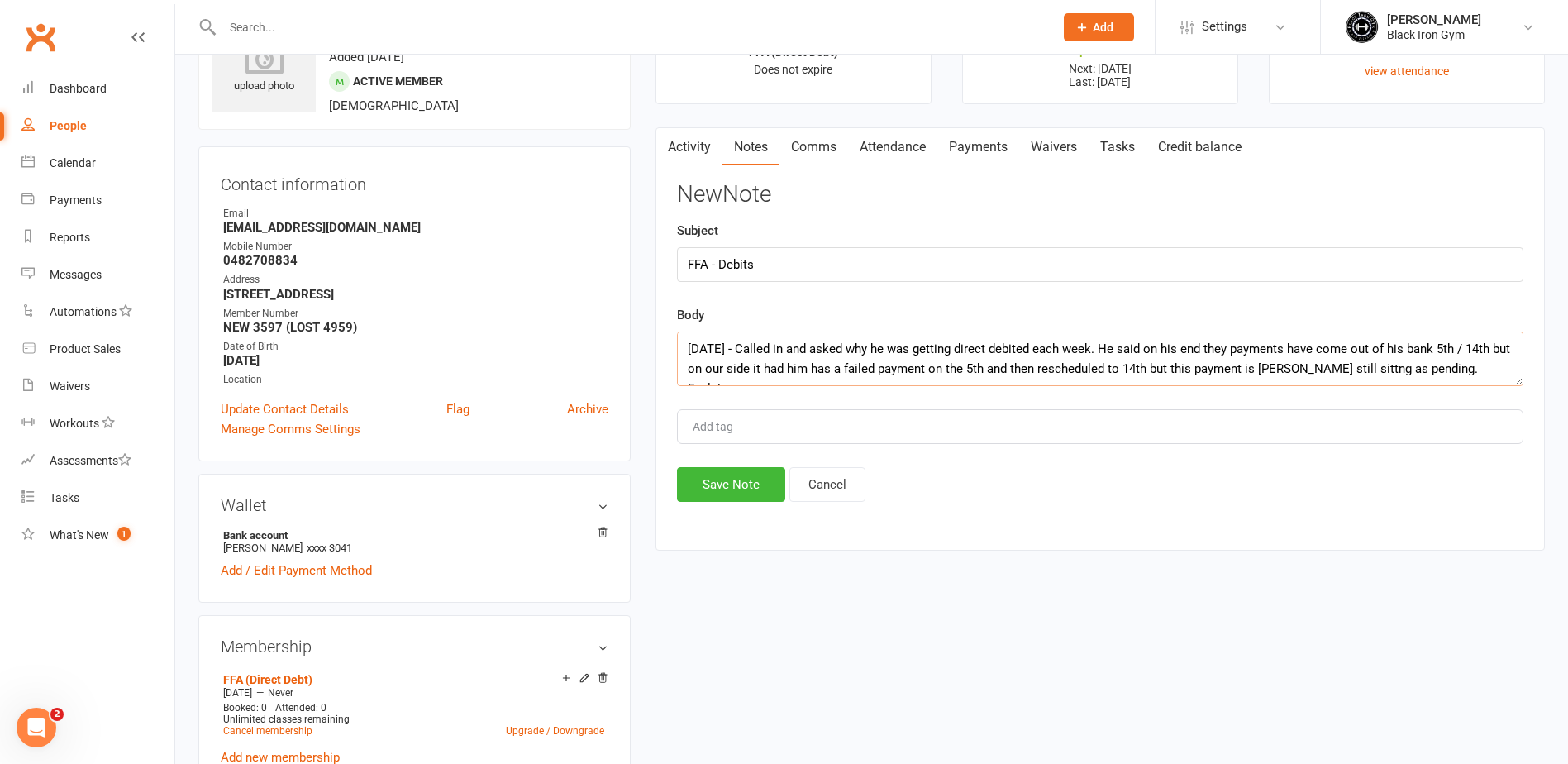
scroll to position [11, 0]
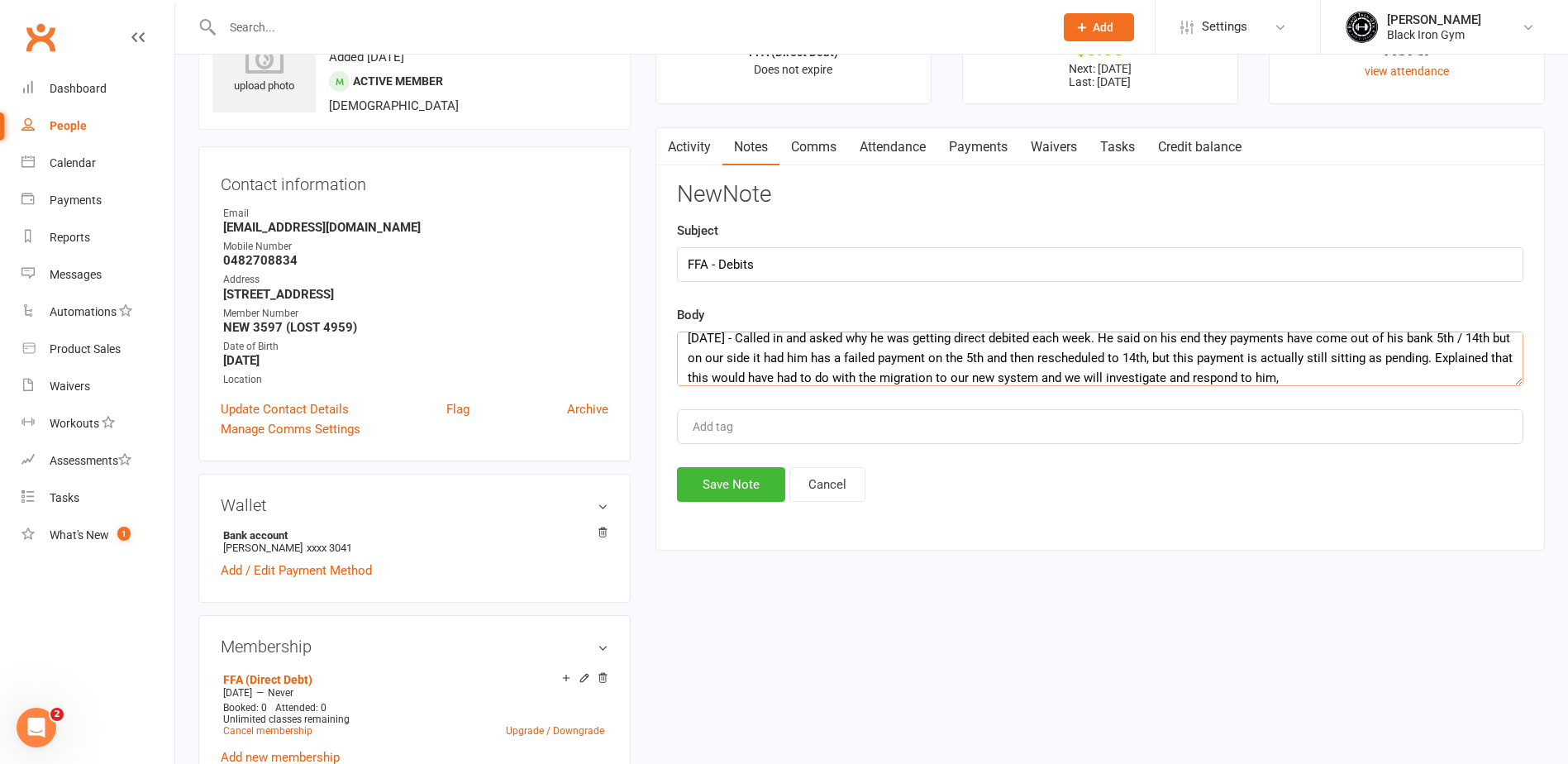
click at [1357, 379] on textarea "[DATE] - Called in and asked why he was getting direct debited each week. He sa…" at bounding box center [1100, 359] width 846 height 54
type textarea "[DATE] - Called in and asked why he was getting direct debited each week. He sa…"
click at [760, 480] on button "Save Note" at bounding box center [730, 484] width 108 height 35
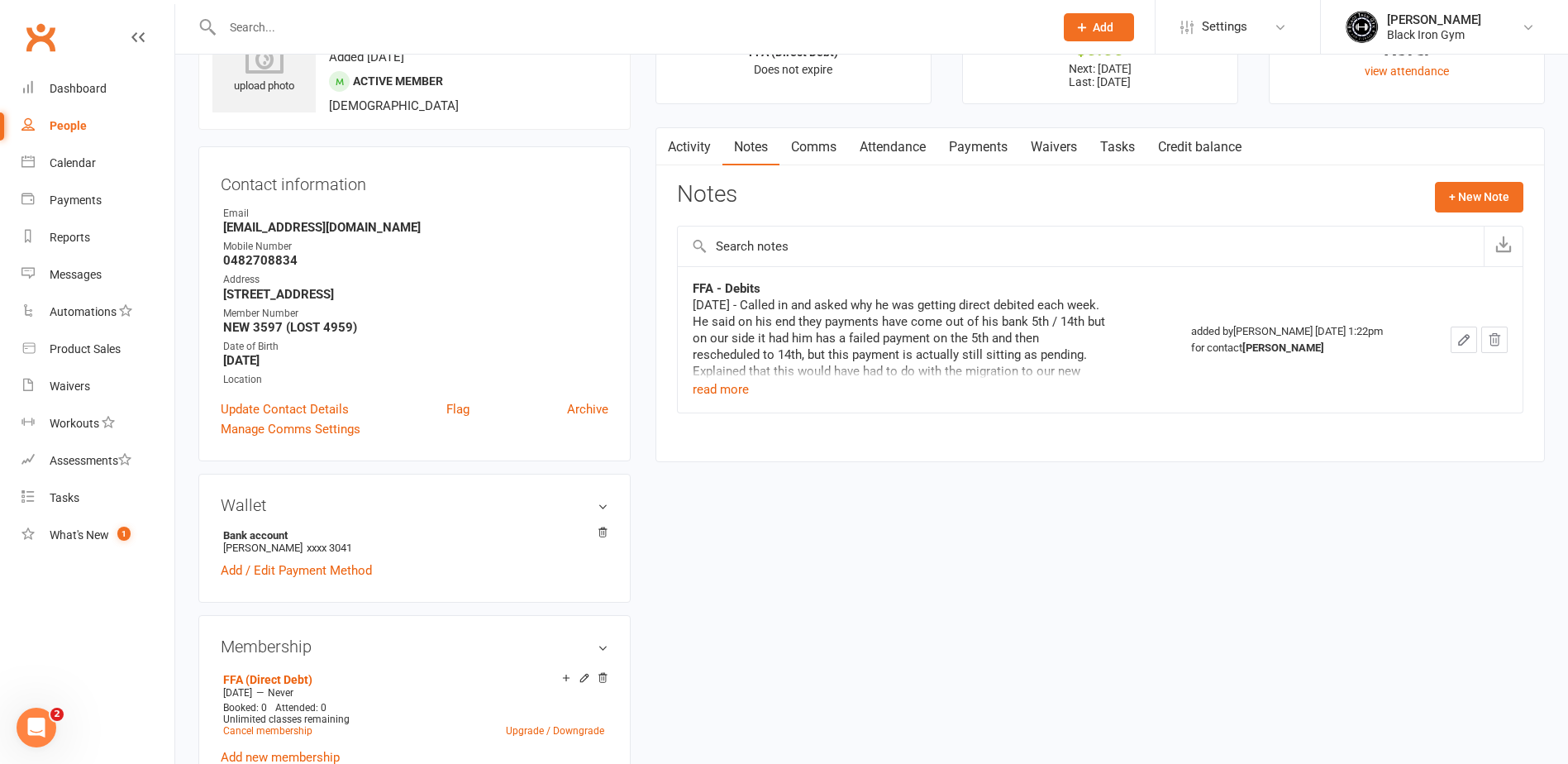
click at [421, 29] on input "text" at bounding box center [629, 26] width 825 height 23
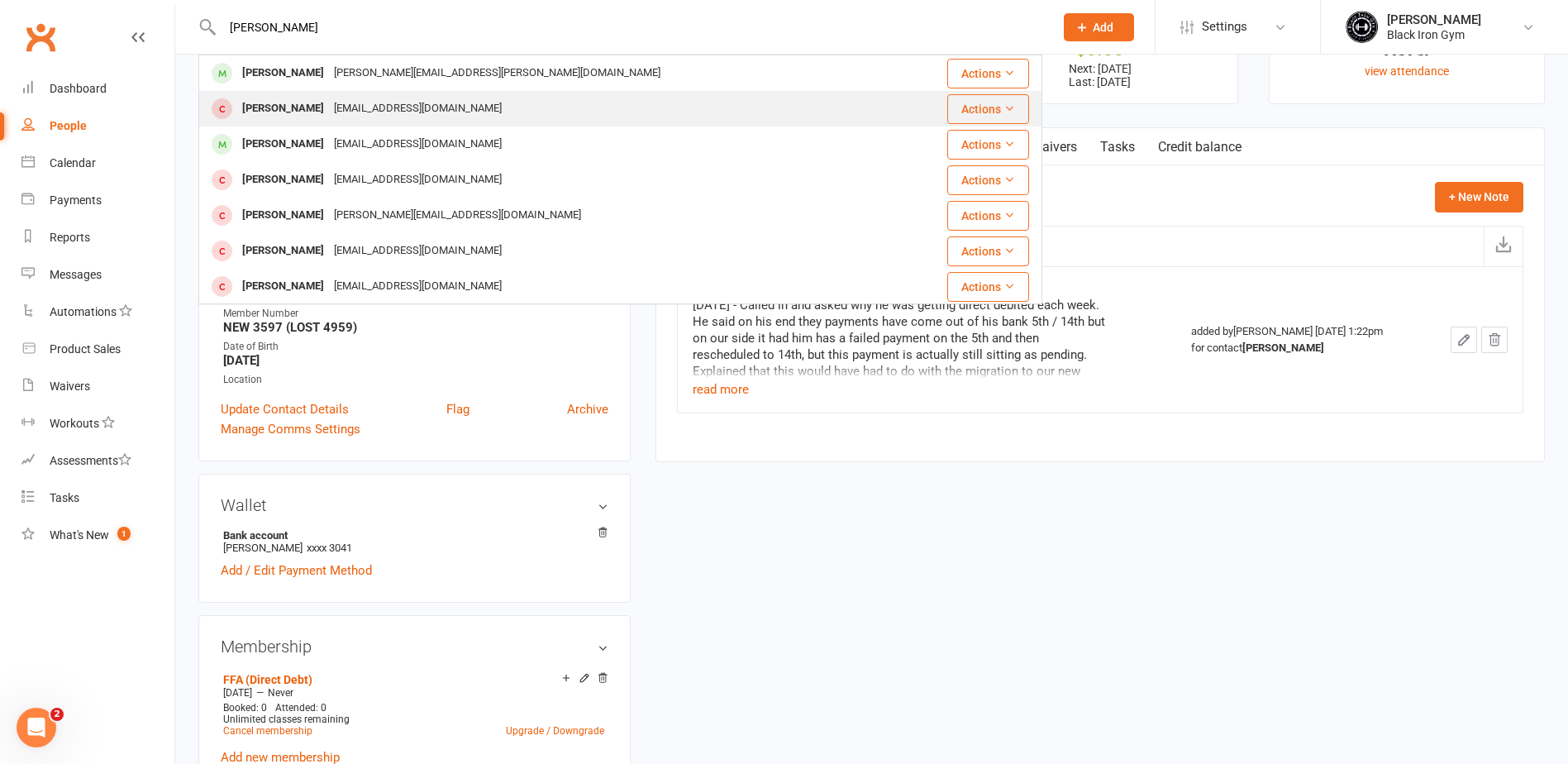
type input "[PERSON_NAME]"
click at [376, 106] on div "[EMAIL_ADDRESS][DOMAIN_NAME]" at bounding box center [417, 109] width 178 height 24
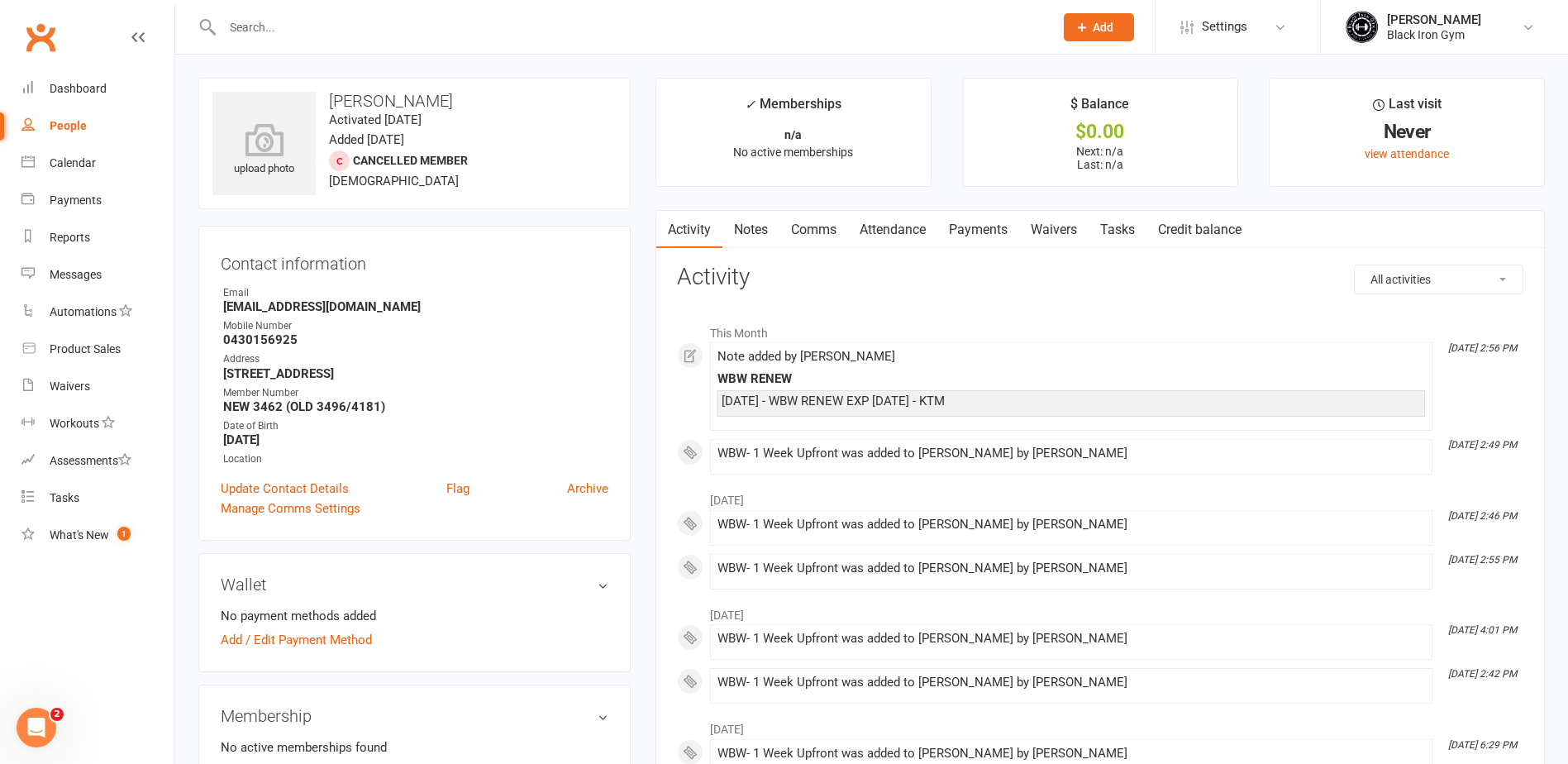
click at [440, 304] on strong "[EMAIL_ADDRESS][DOMAIN_NAME]" at bounding box center [415, 307] width 385 height 15
drag, startPoint x: 385, startPoint y: 314, endPoint x: 212, endPoint y: 310, distance: 173.0
click at [212, 310] on div "Contact information Owner Email [EMAIL_ADDRESS][DOMAIN_NAME] Mobile Number [PHO…" at bounding box center [415, 383] width 432 height 315
copy strong "[EMAIL_ADDRESS][DOMAIN_NAME]"
drag, startPoint x: 294, startPoint y: 337, endPoint x: 223, endPoint y: 348, distance: 71.8
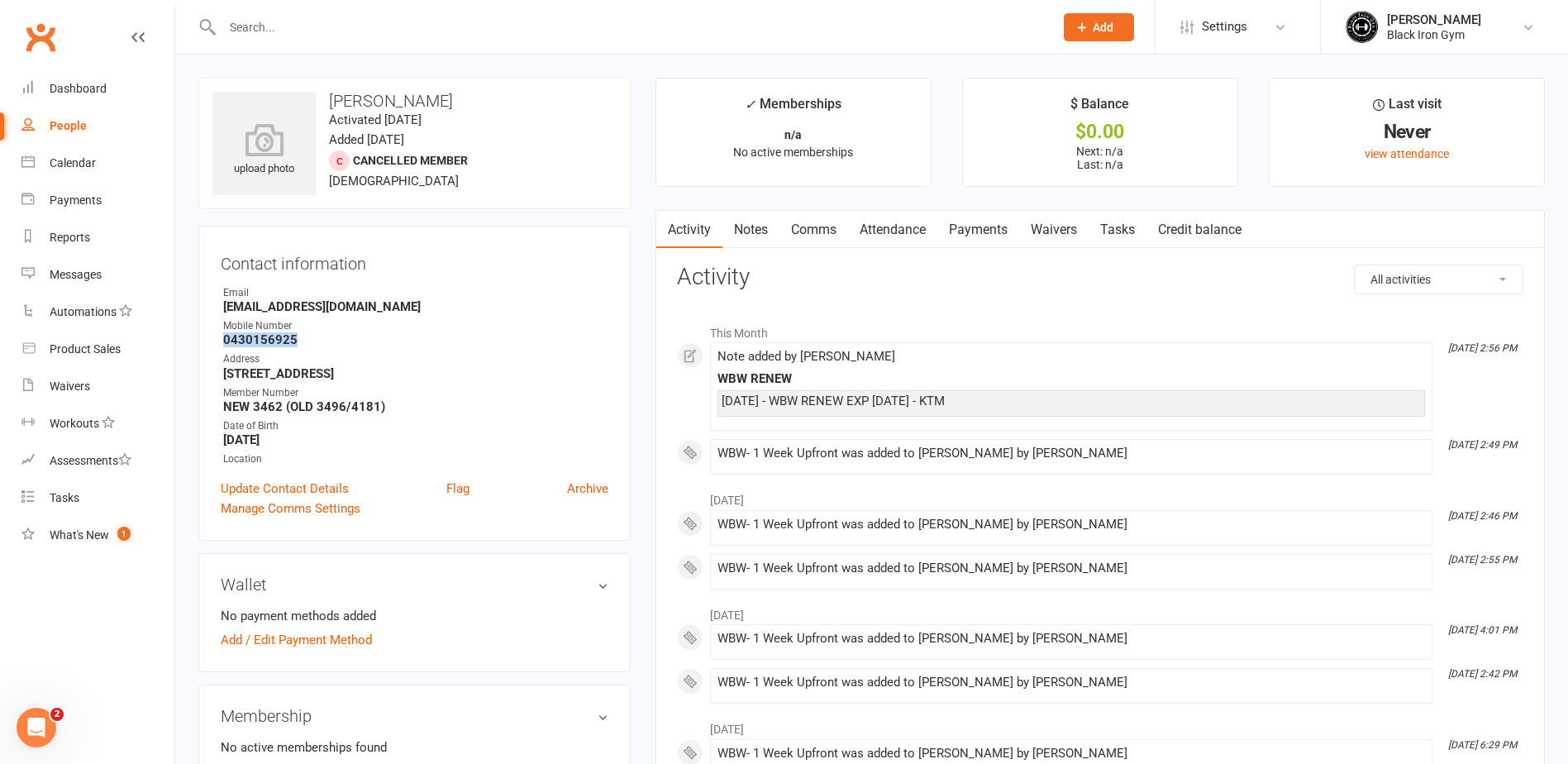
click at [223, 348] on li "Mobile Number [PHONE_NUMBER]" at bounding box center [415, 333] width 387 height 29
copy strong "0430156925"
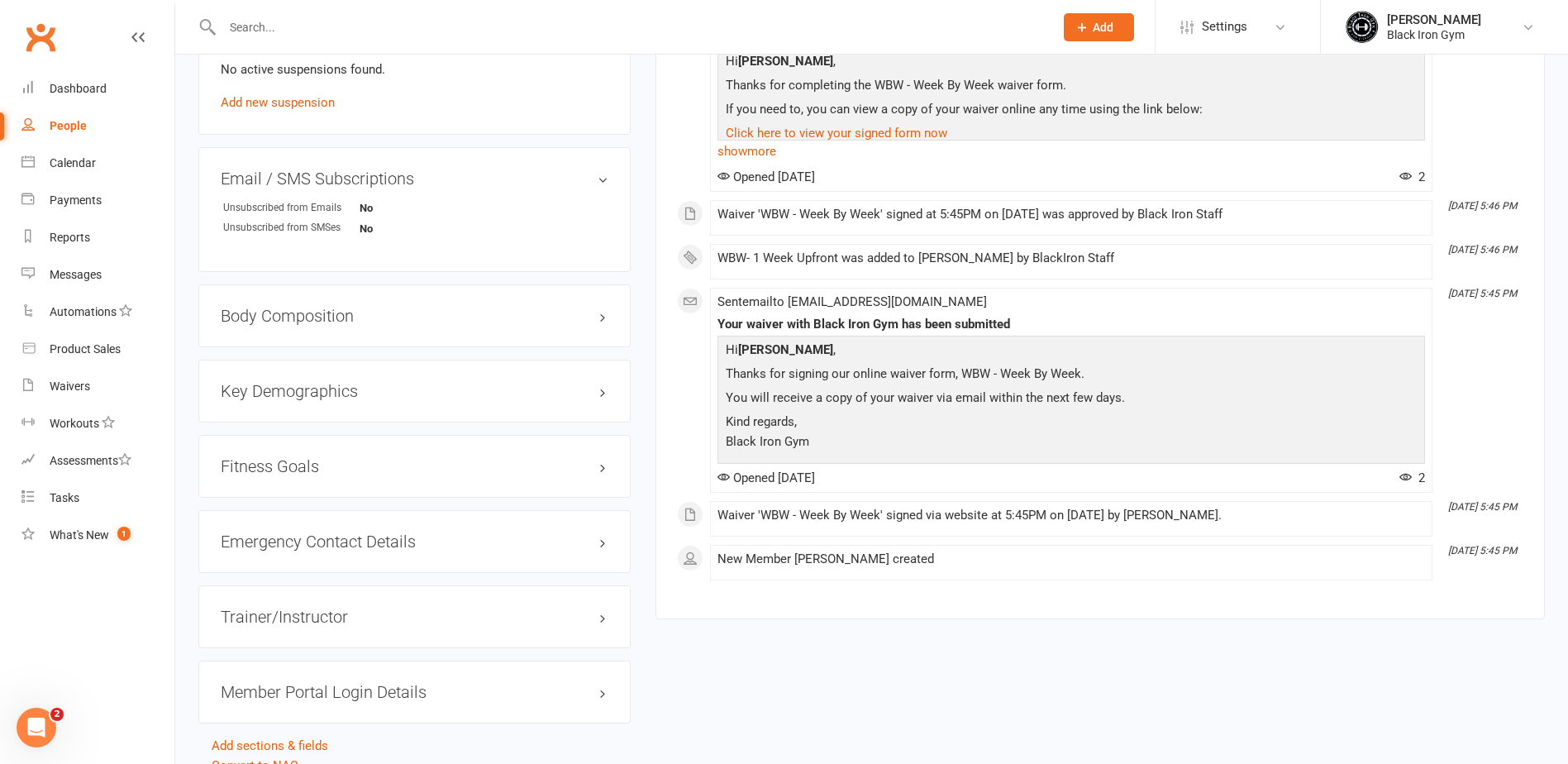
scroll to position [1089, 0]
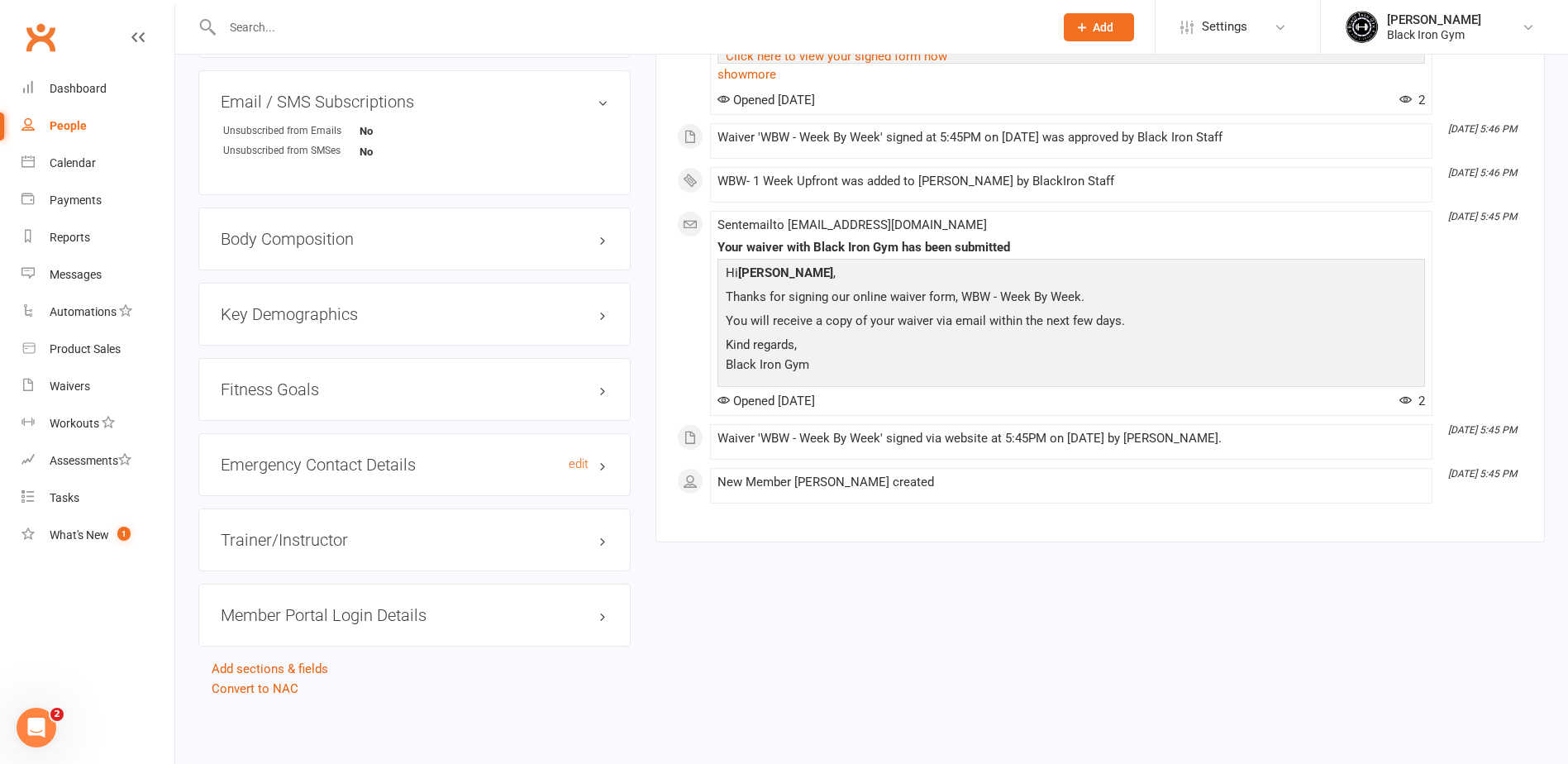
click at [398, 464] on h3 "Emergency Contact Details edit" at bounding box center [415, 464] width 387 height 18
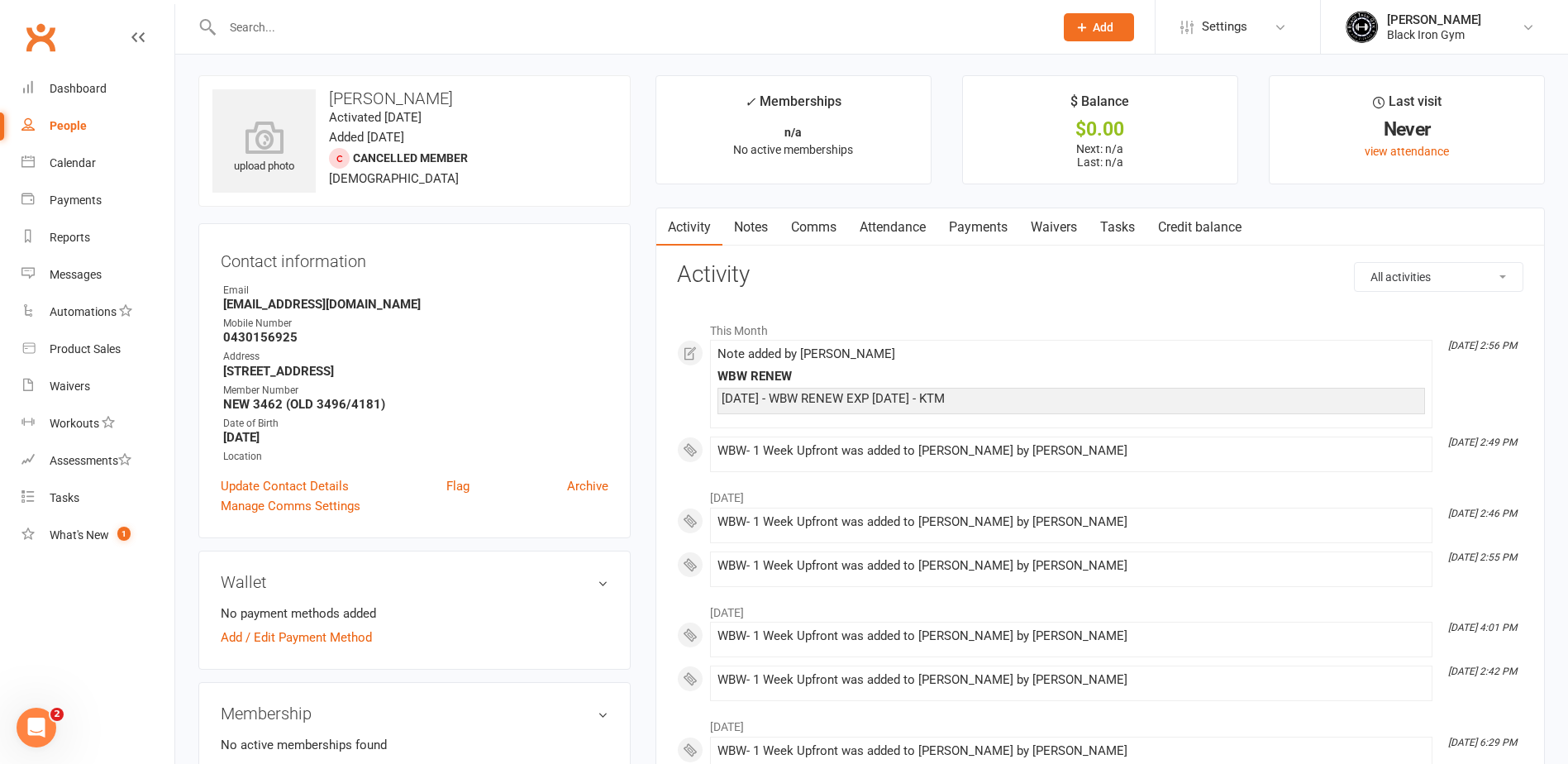
scroll to position [0, 0]
click at [1283, 29] on icon at bounding box center [1281, 27] width 14 height 14
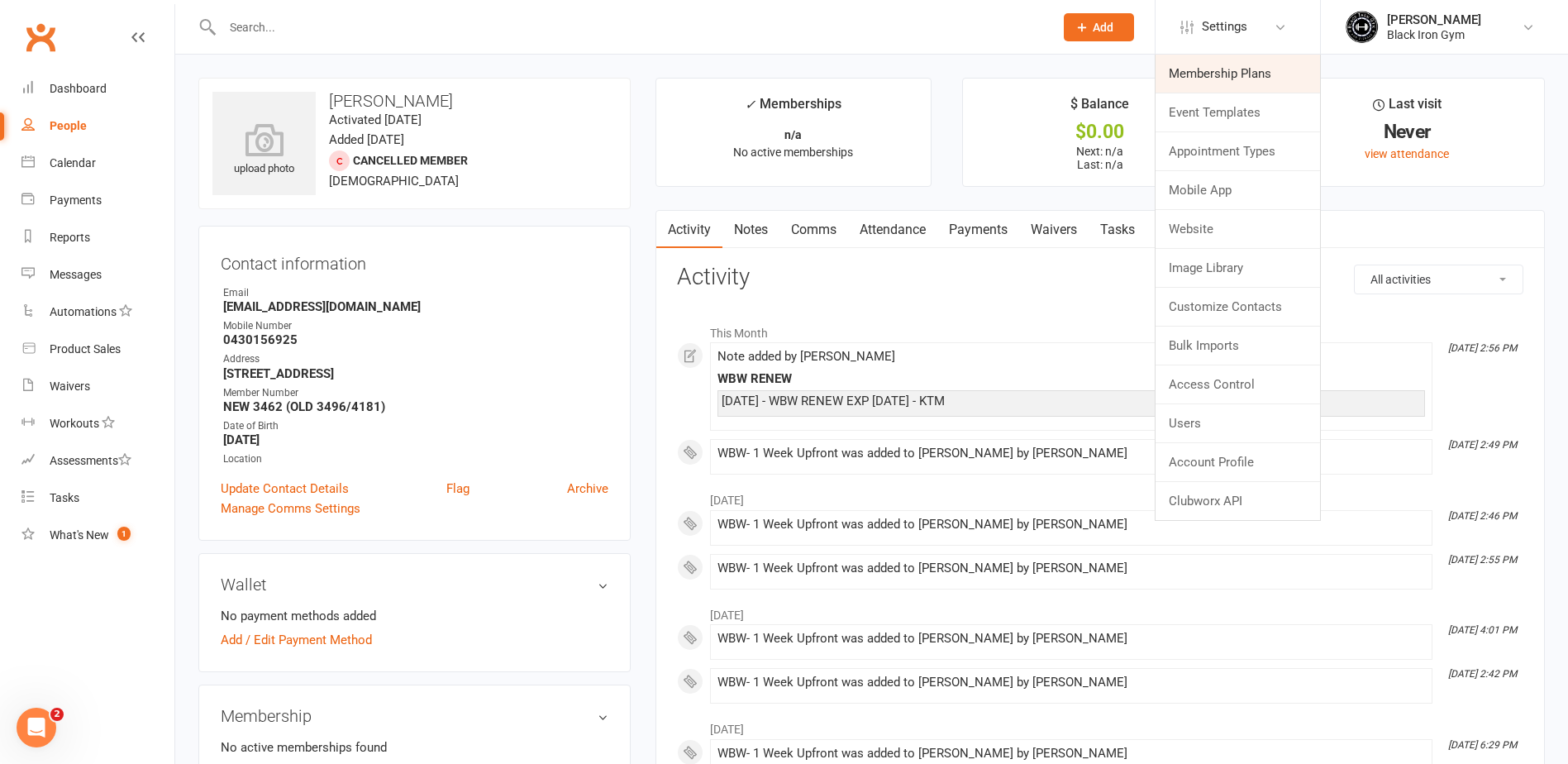
click at [1238, 71] on link "Membership Plans" at bounding box center [1238, 73] width 165 height 38
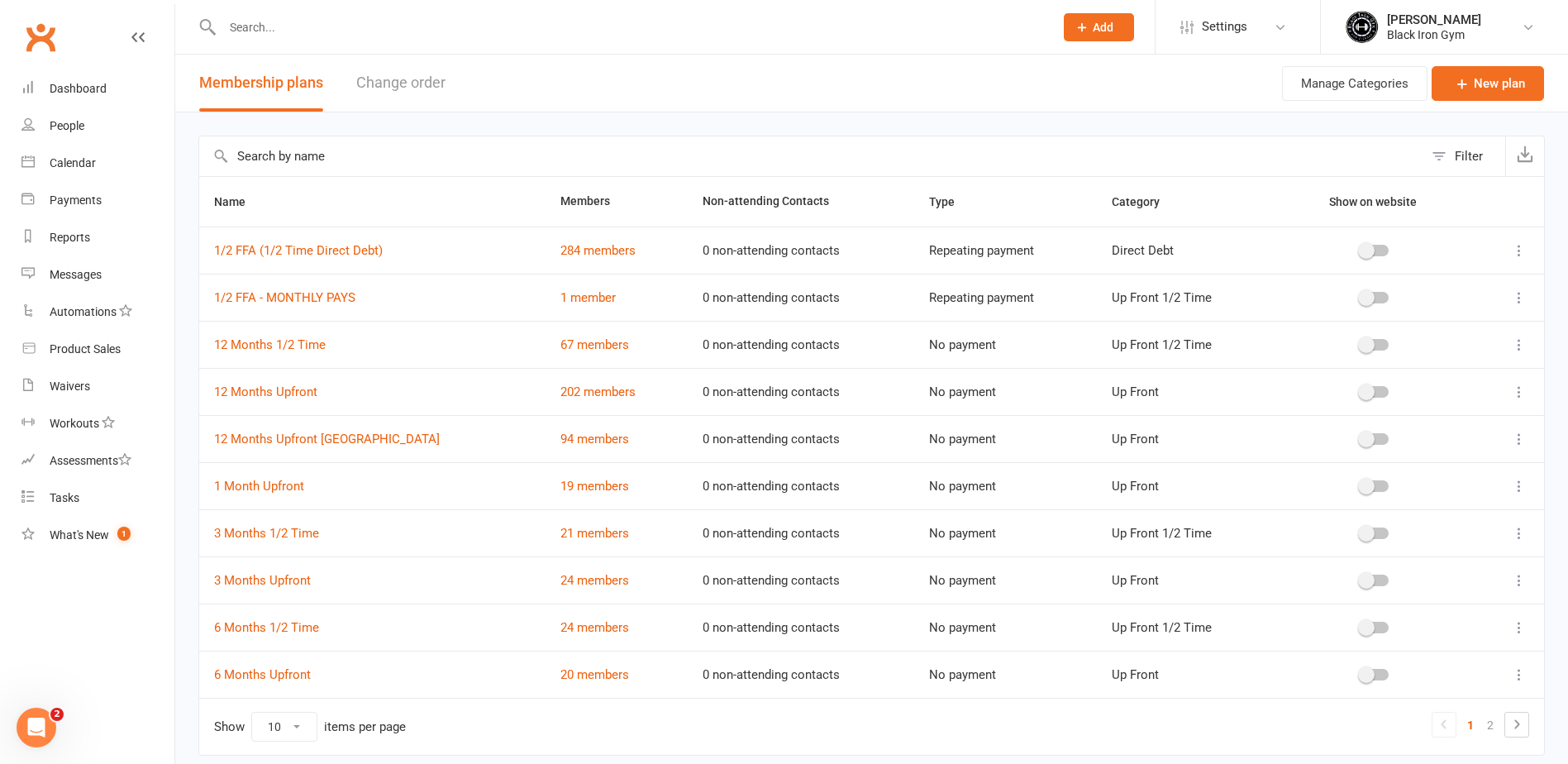
scroll to position [62, 0]
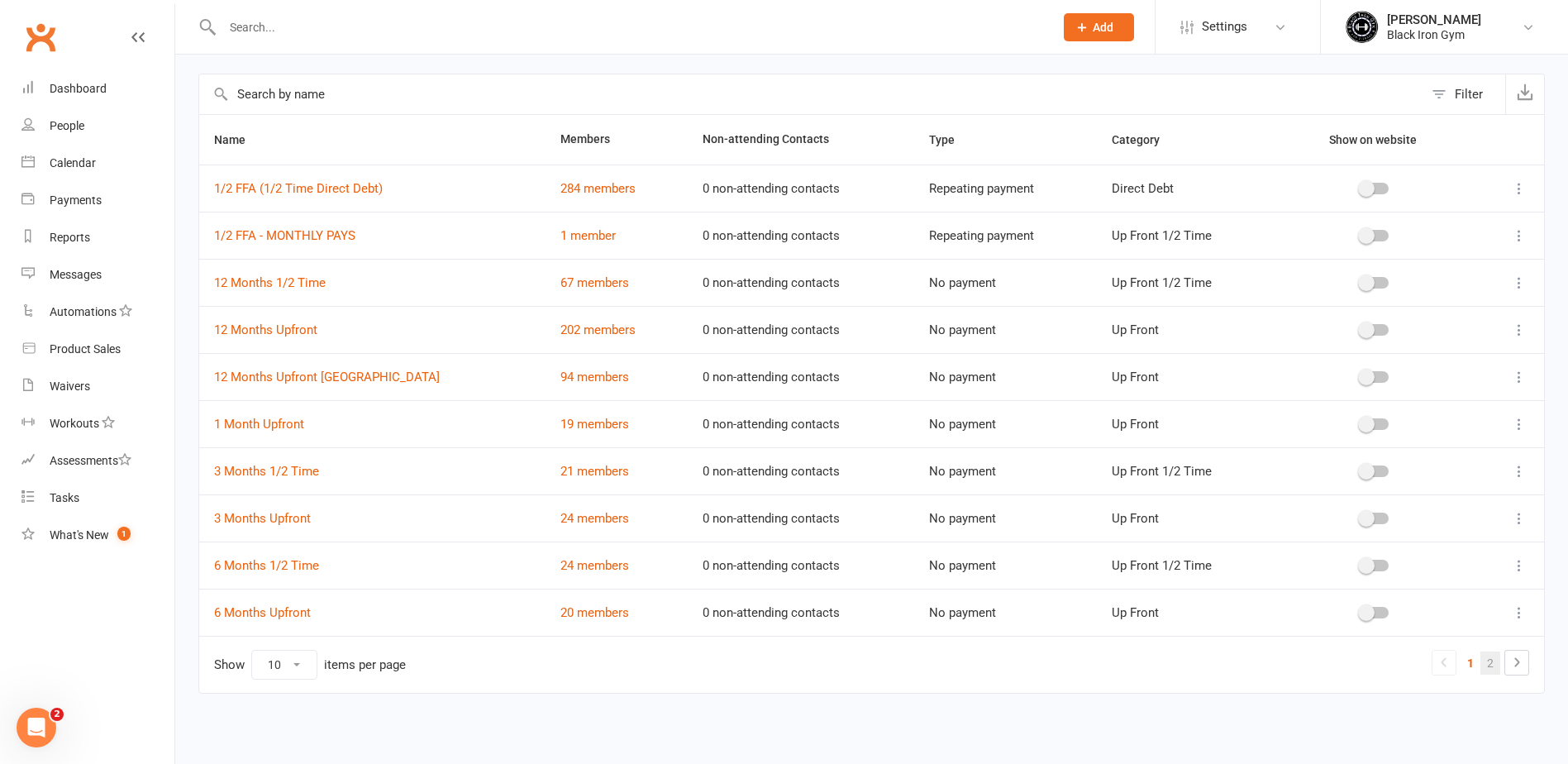
click at [1494, 665] on link "2" at bounding box center [1490, 663] width 20 height 23
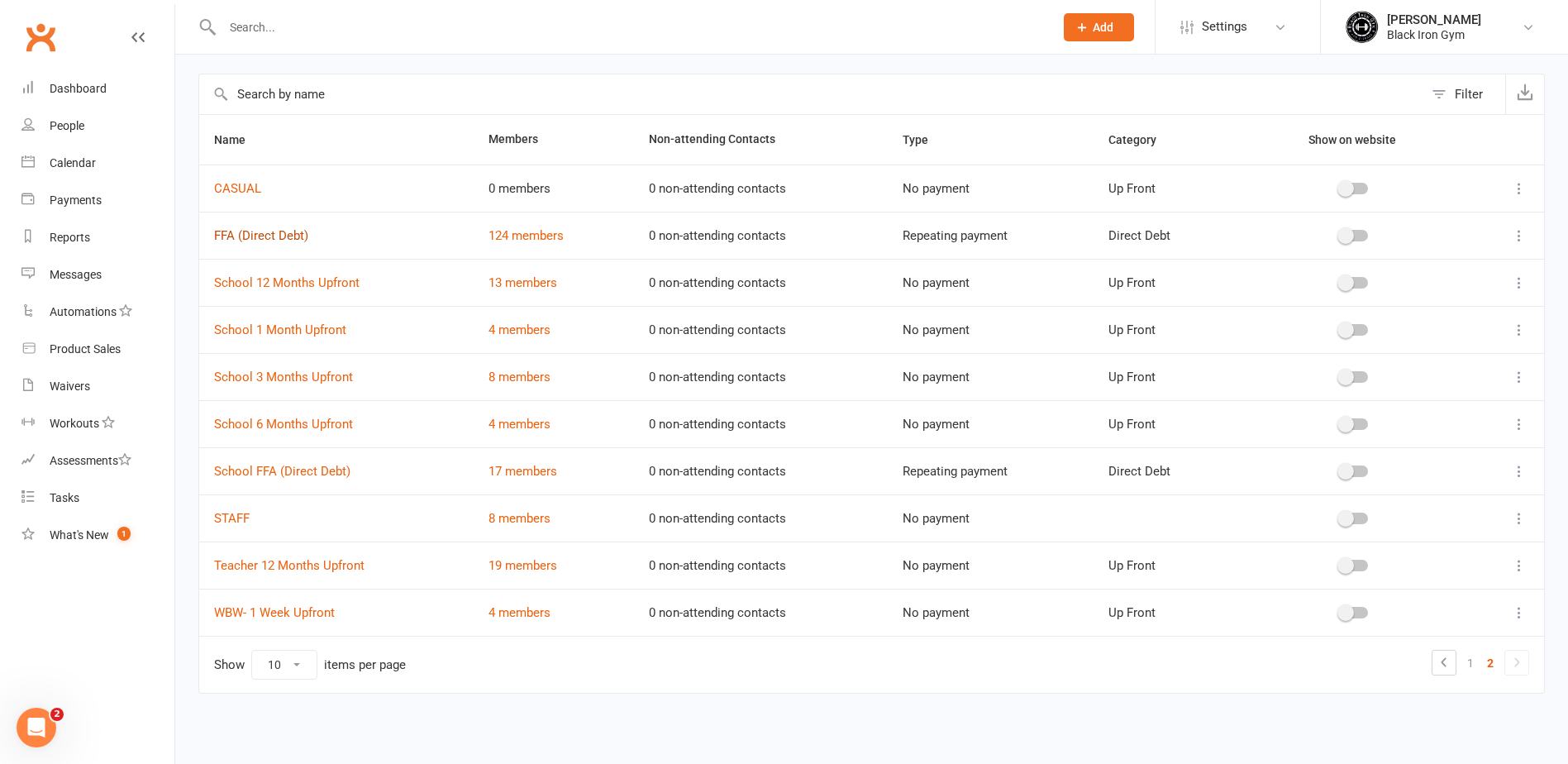
click at [240, 236] on link "FFA (Direct Debt)" at bounding box center [261, 236] width 94 height 15
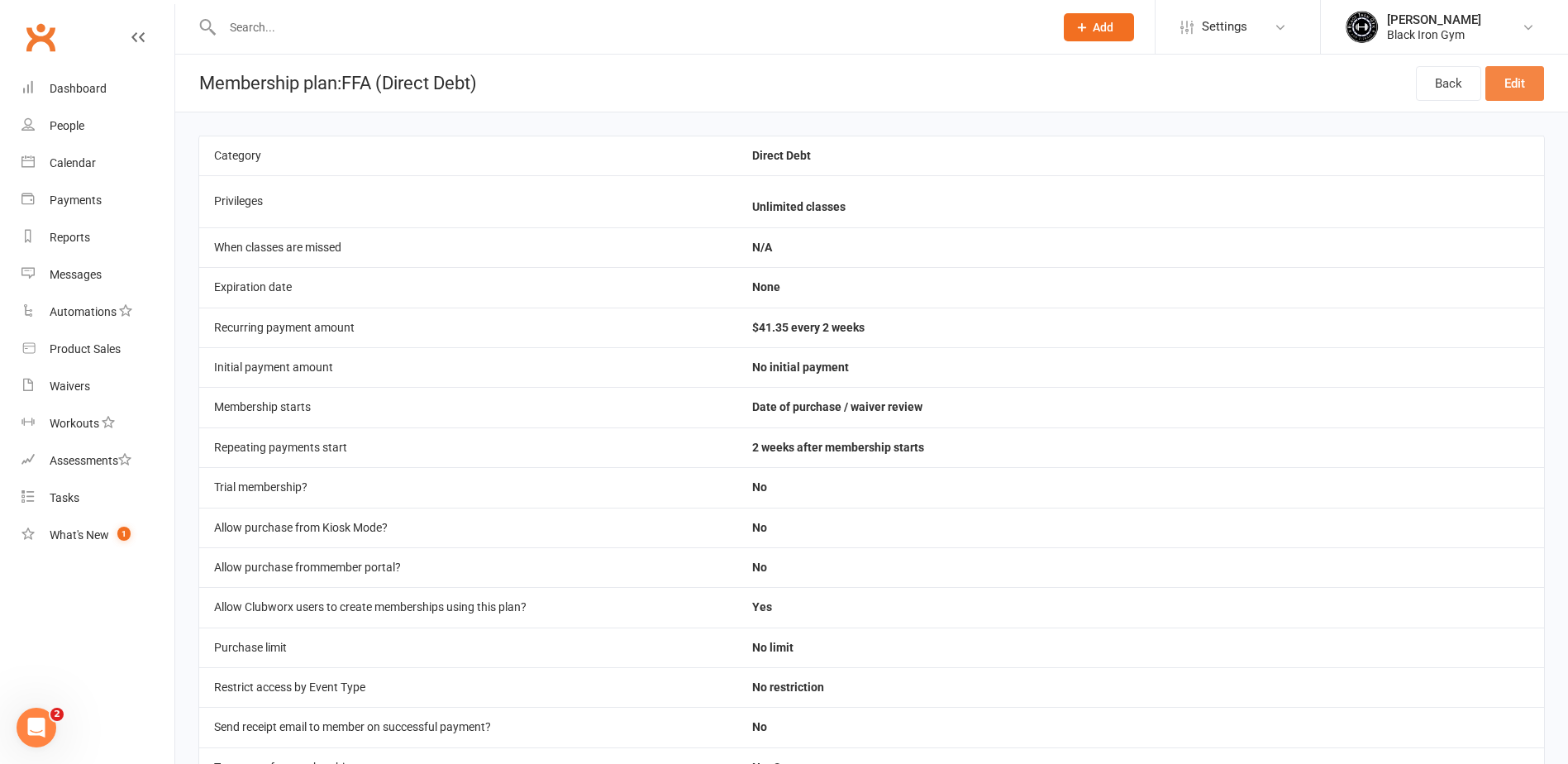
click at [1520, 88] on link "Edit" at bounding box center [1514, 83] width 59 height 35
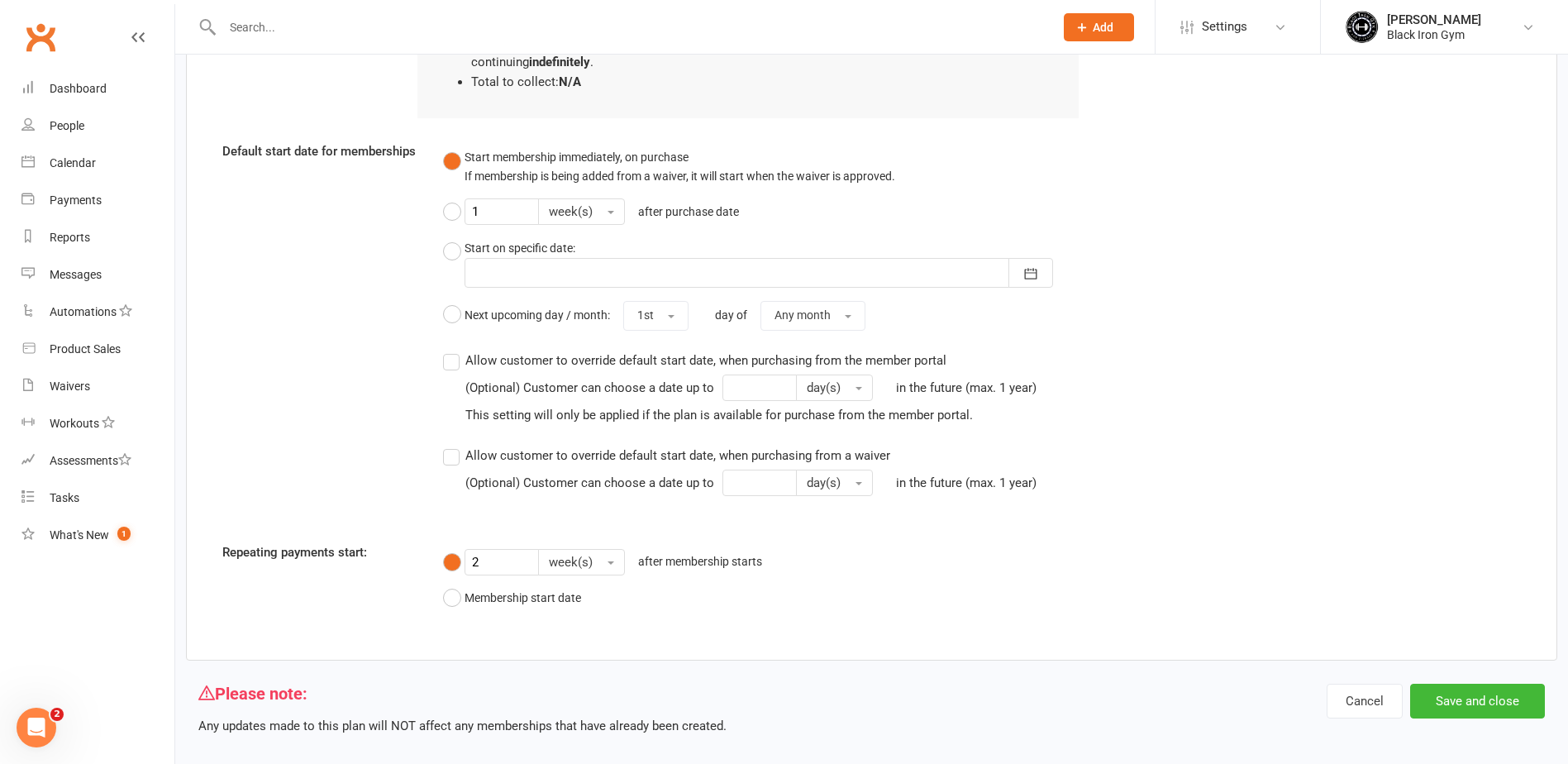
scroll to position [1259, 0]
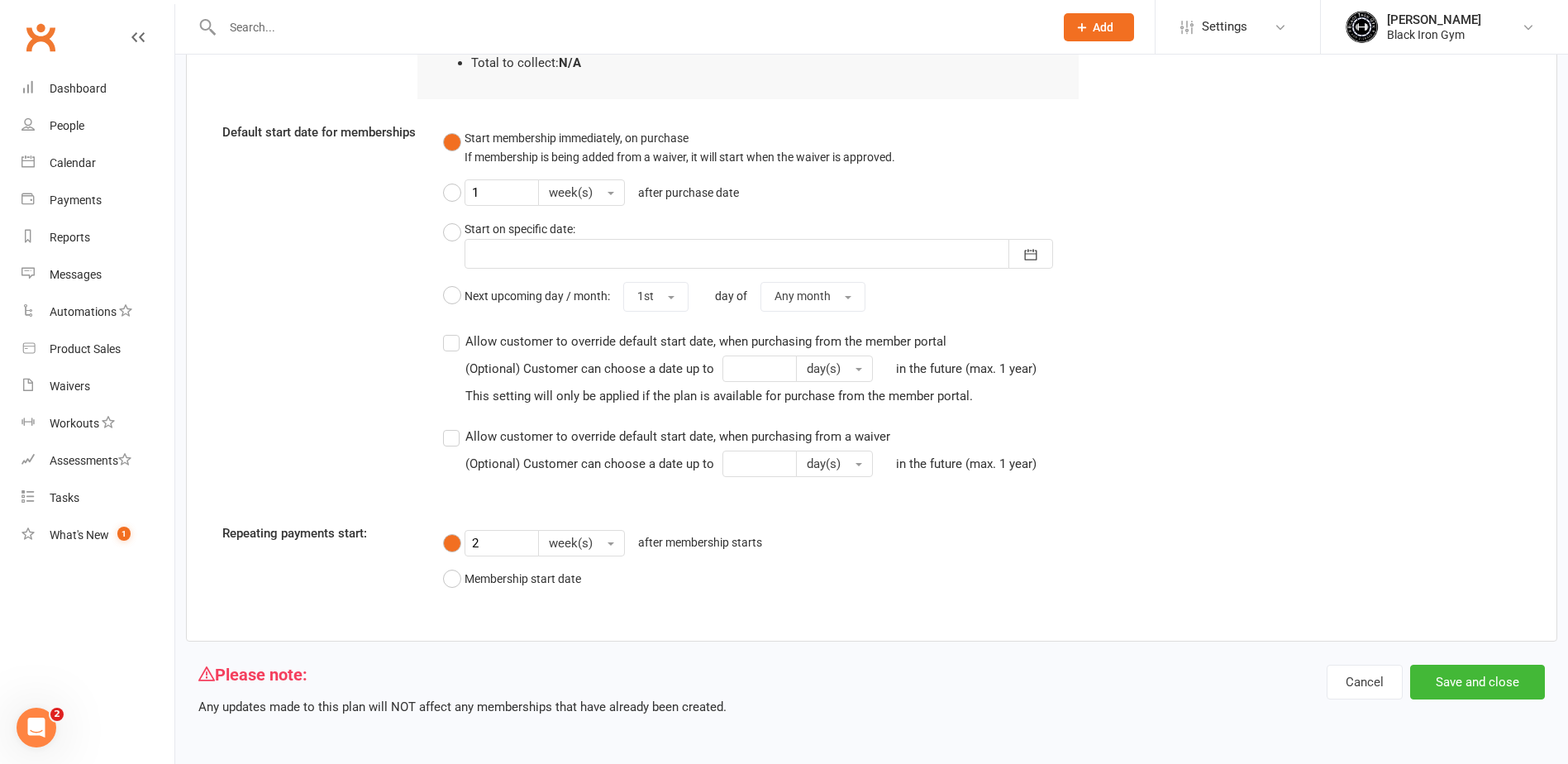
click at [233, 708] on p "Any updates made to this plan will NOT affect any memberships that have already…" at bounding box center [463, 706] width 528 height 20
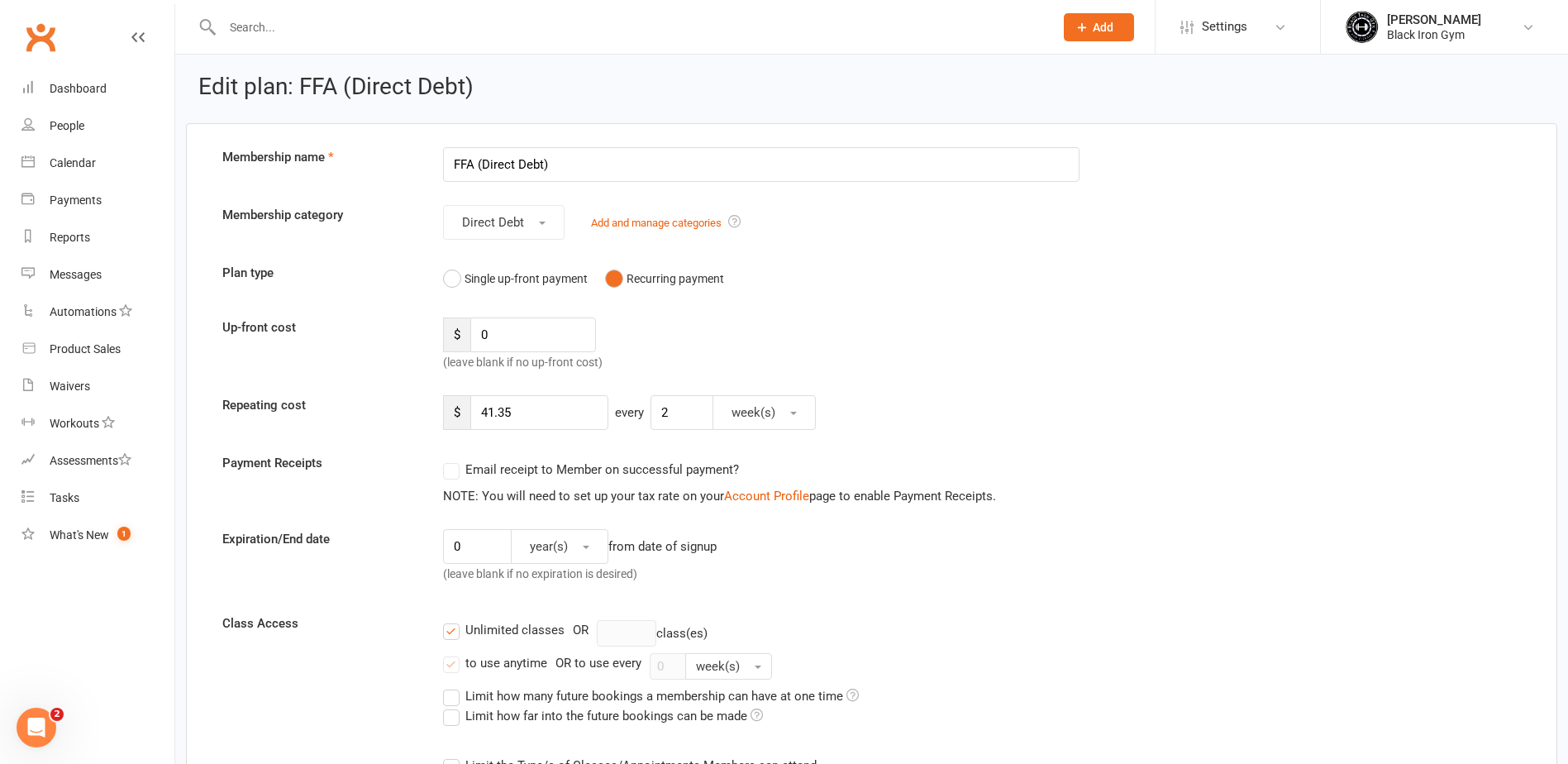
scroll to position [0, 0]
click at [527, 419] on input "41.35" at bounding box center [539, 416] width 138 height 35
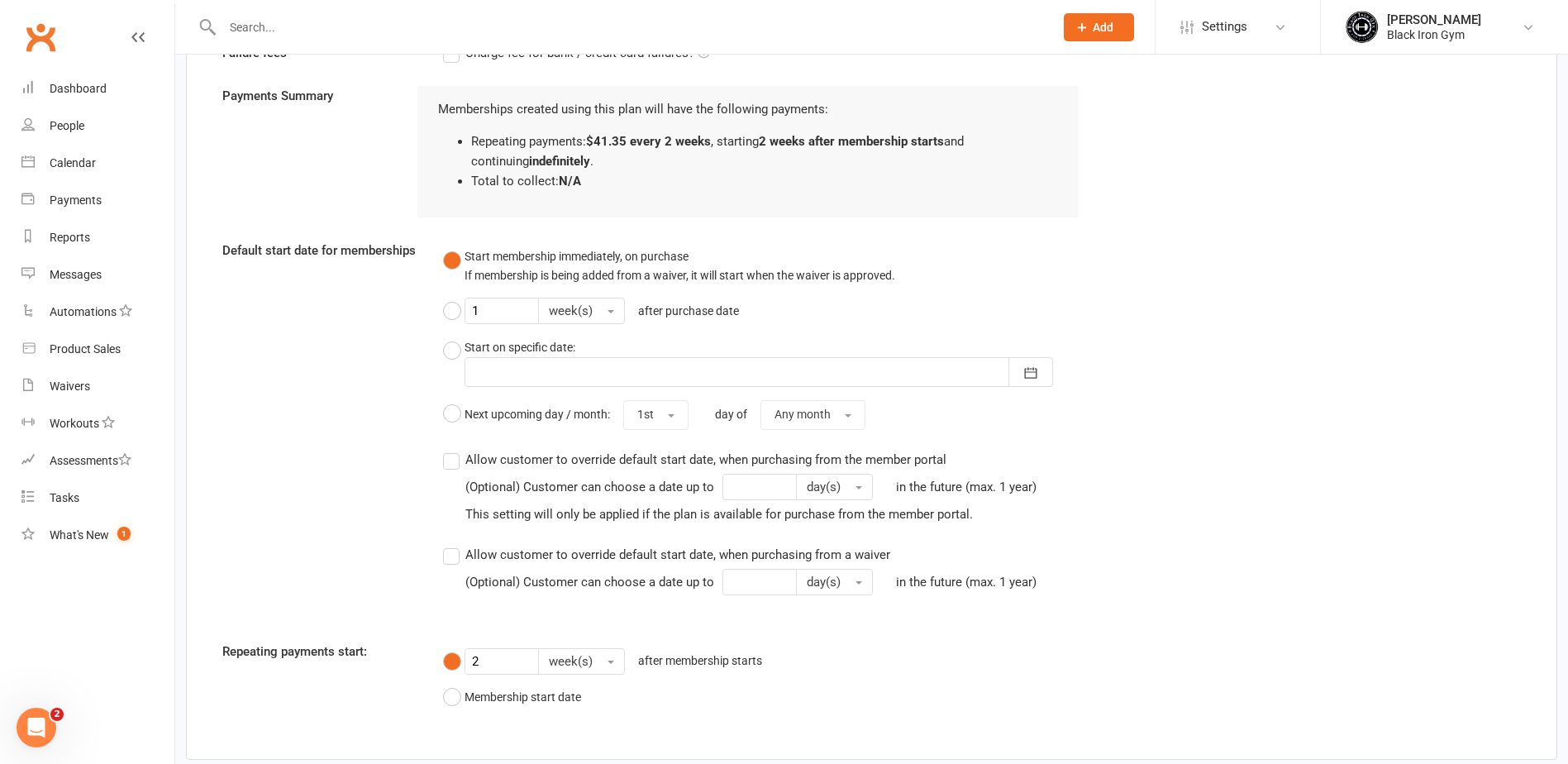
scroll to position [1259, 0]
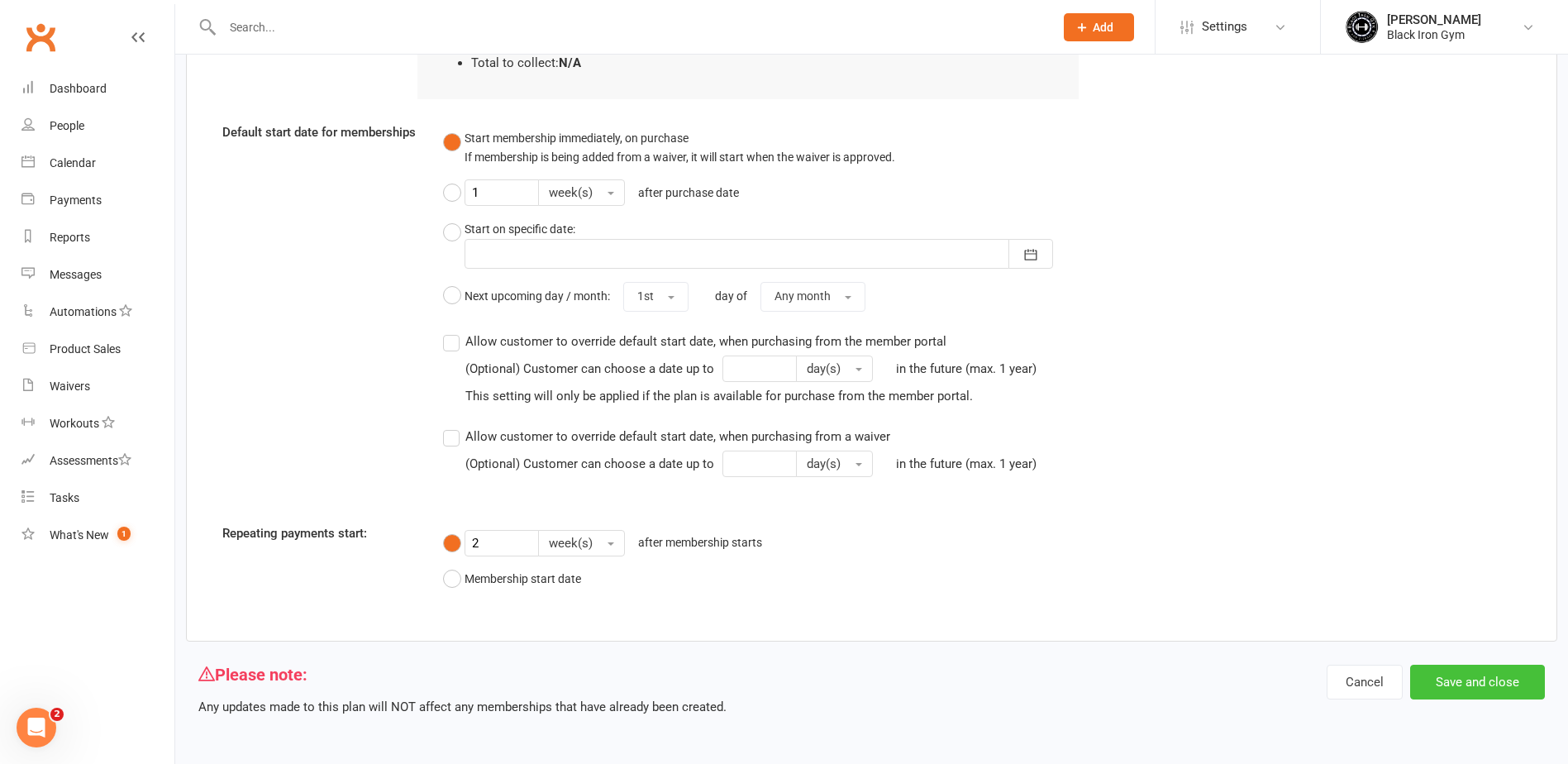
click at [1471, 676] on button "Save and close" at bounding box center [1477, 682] width 135 height 35
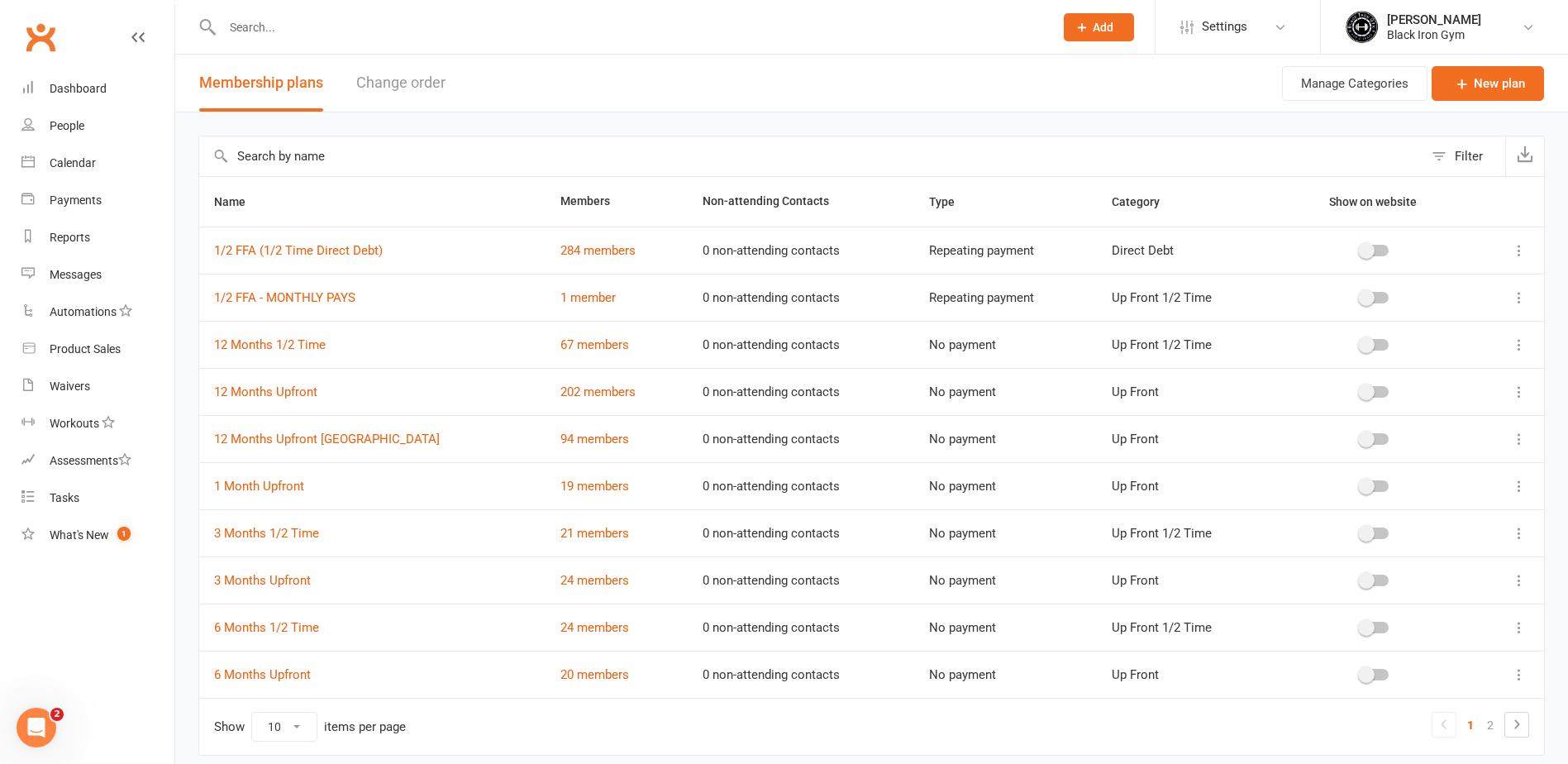
click at [270, 34] on input "text" at bounding box center [629, 26] width 825 height 23
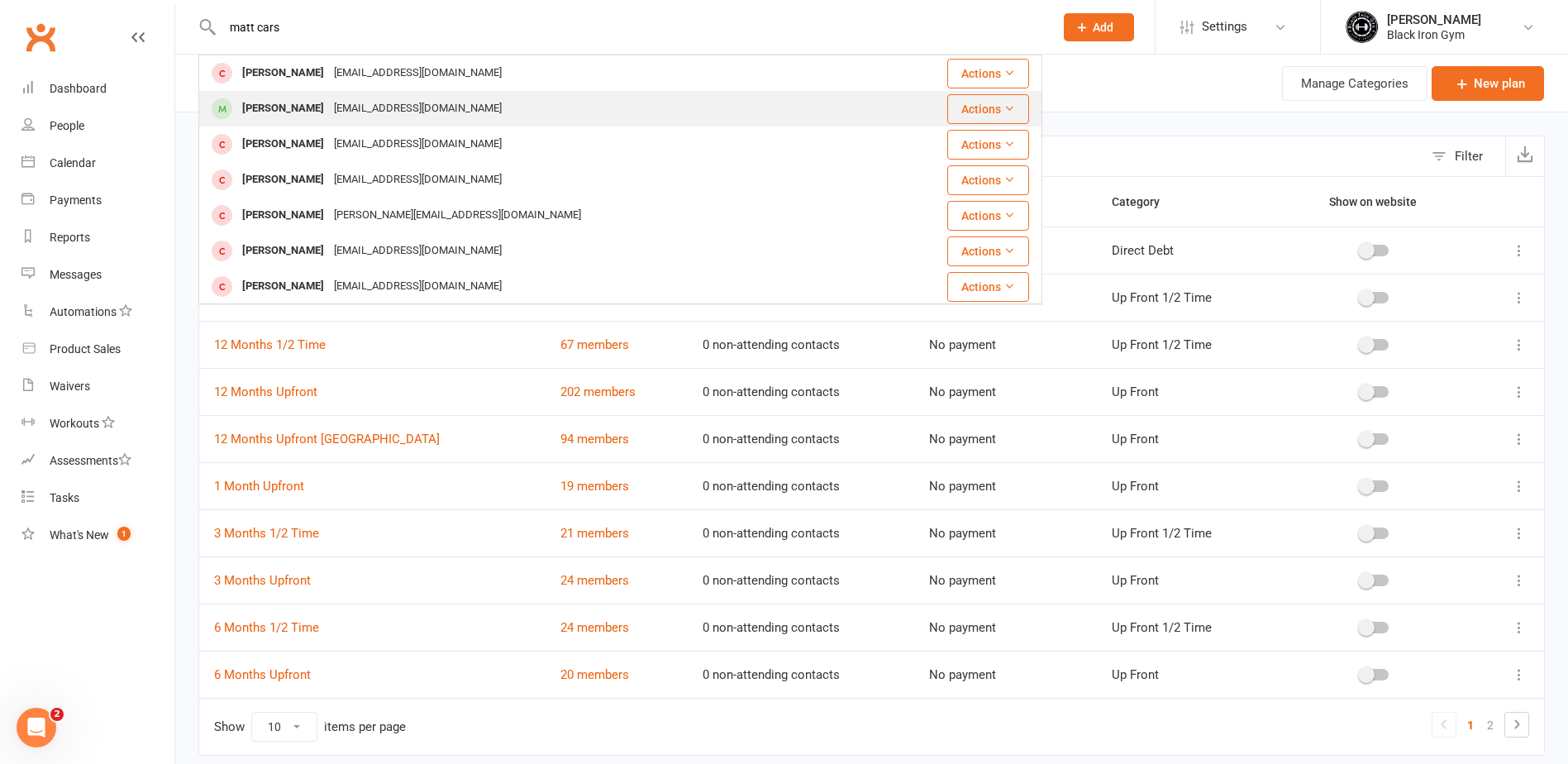
type input "matt cars"
click at [334, 104] on div "[EMAIL_ADDRESS][DOMAIN_NAME]" at bounding box center [417, 109] width 178 height 24
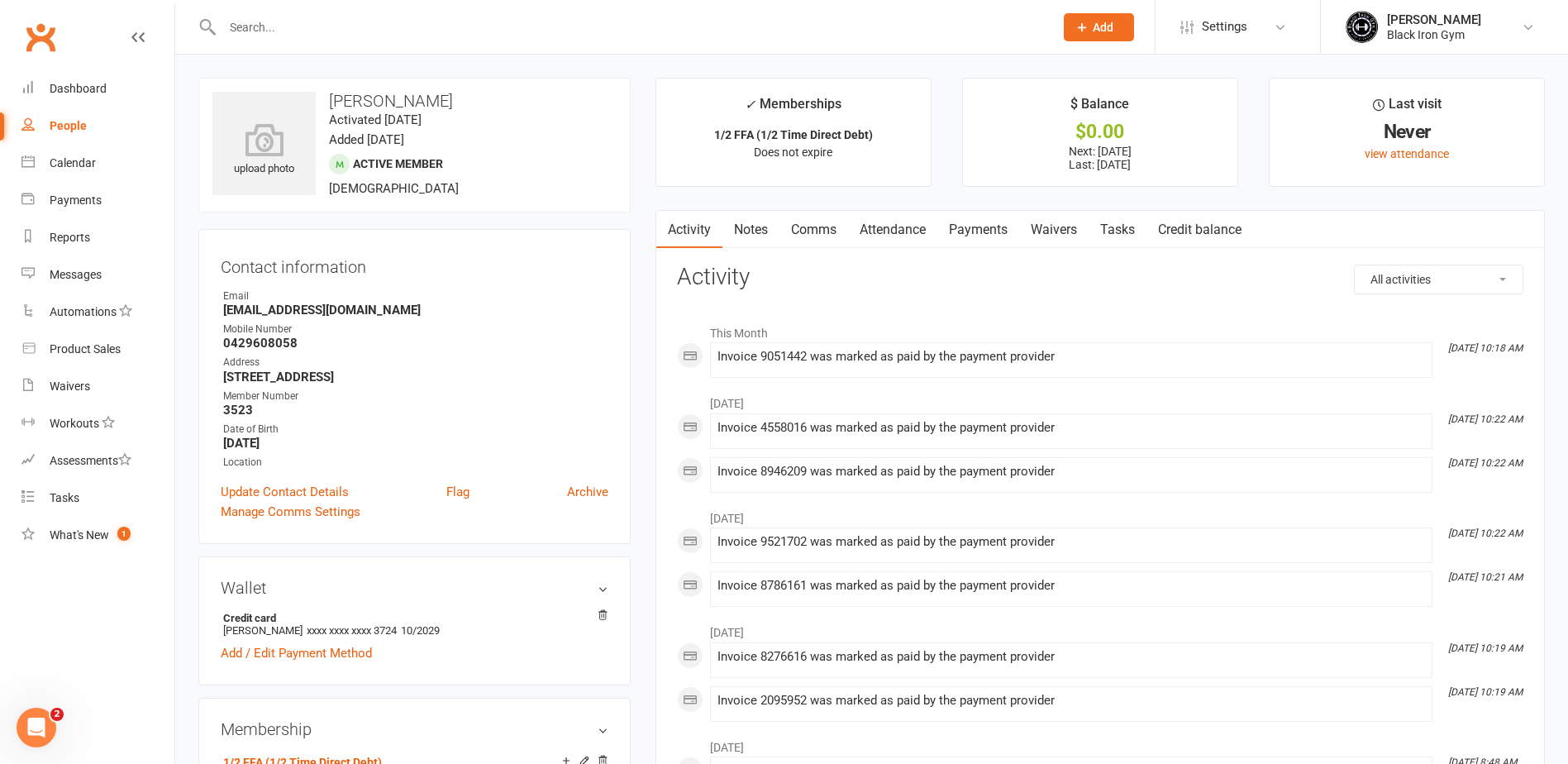
click at [999, 229] on link "Payments" at bounding box center [978, 229] width 82 height 38
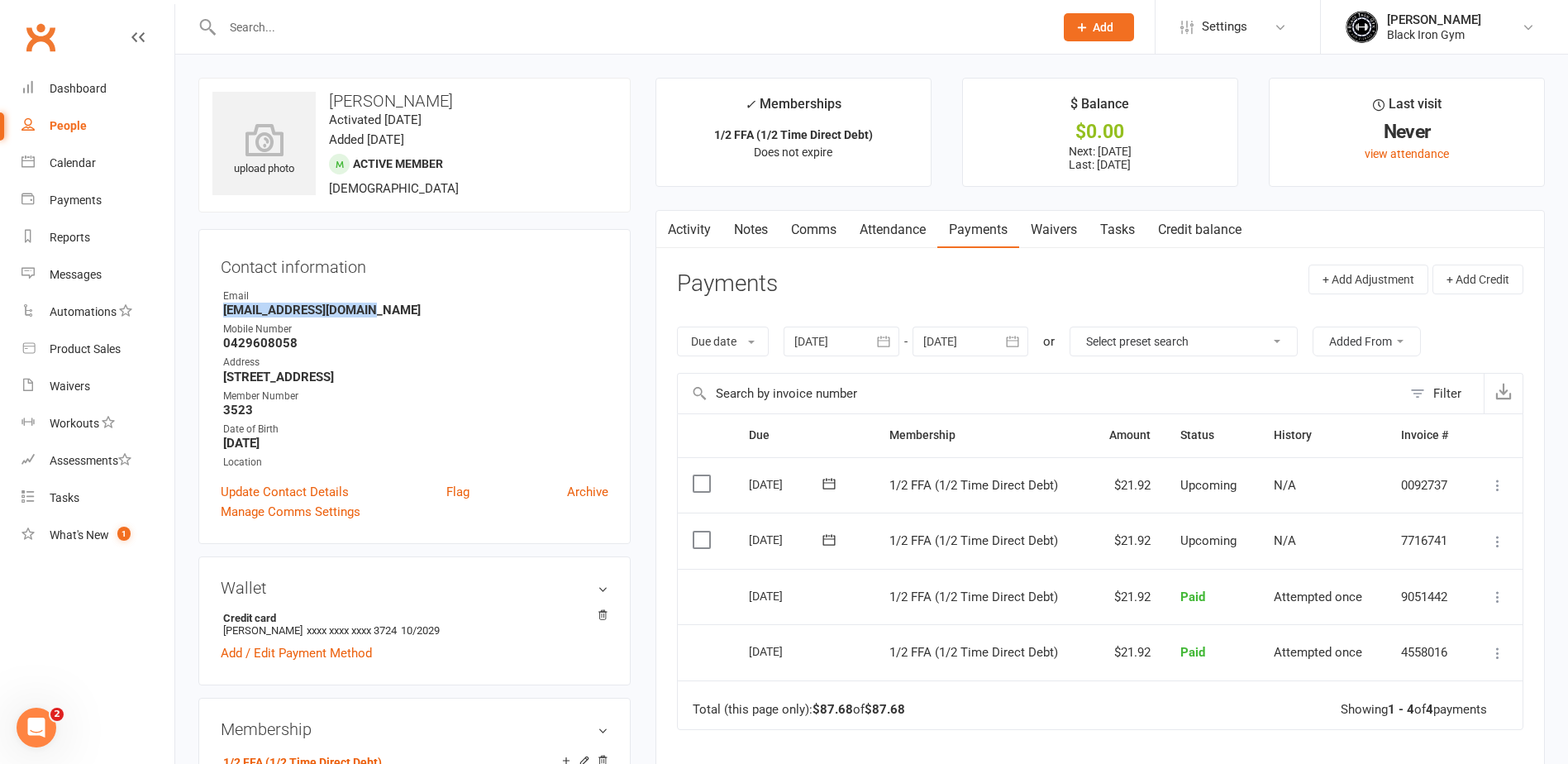
drag, startPoint x: 373, startPoint y: 315, endPoint x: 217, endPoint y: 315, distance: 156.0
click at [217, 315] on div "Contact information Owner Email [EMAIL_ADDRESS][DOMAIN_NAME] Mobile Number [PHO…" at bounding box center [415, 387] width 432 height 315
copy strong "[EMAIL_ADDRESS][DOMAIN_NAME]"
